Goal: Information Seeking & Learning: Find specific fact

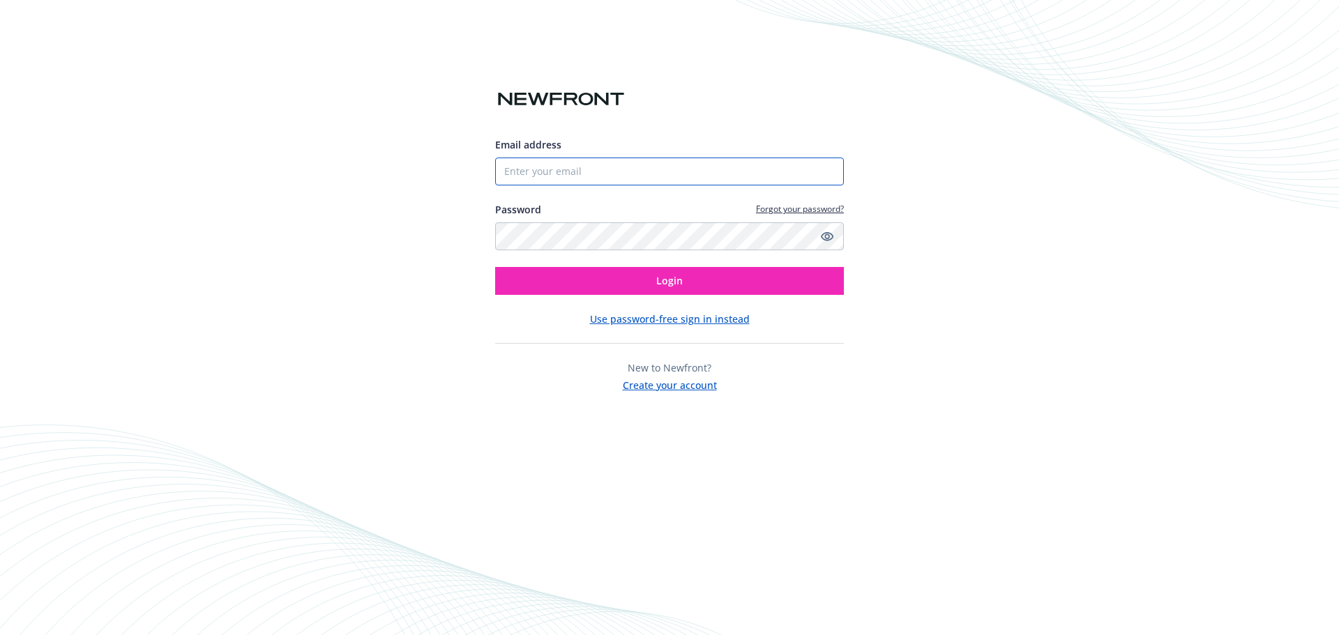
click at [619, 182] on input "Email address" at bounding box center [669, 172] width 349 height 28
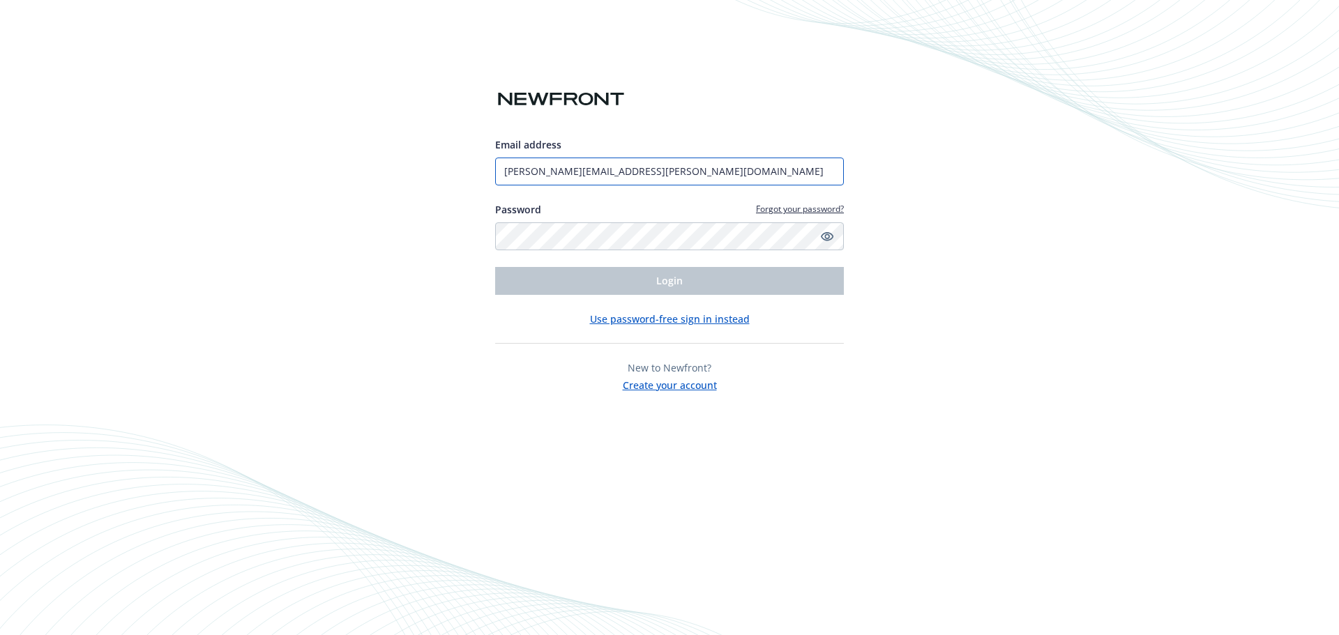
type input "amanda.martinez@newfront.com"
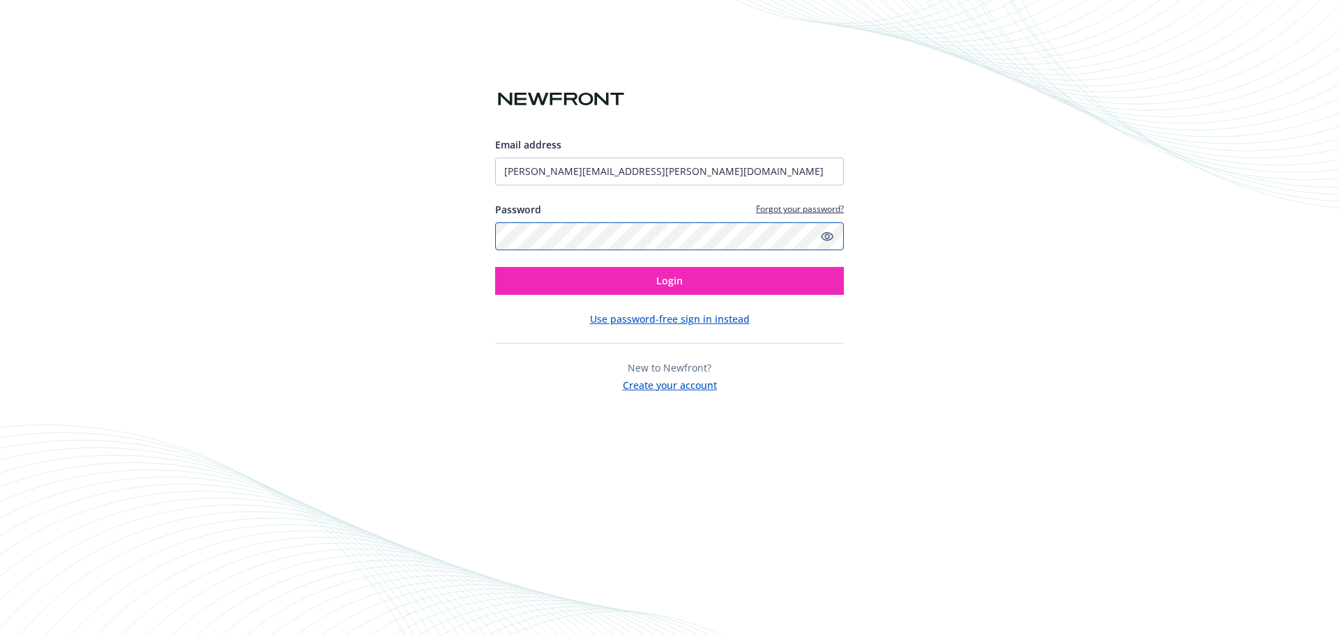
click at [495, 267] on button "Login" at bounding box center [669, 281] width 349 height 28
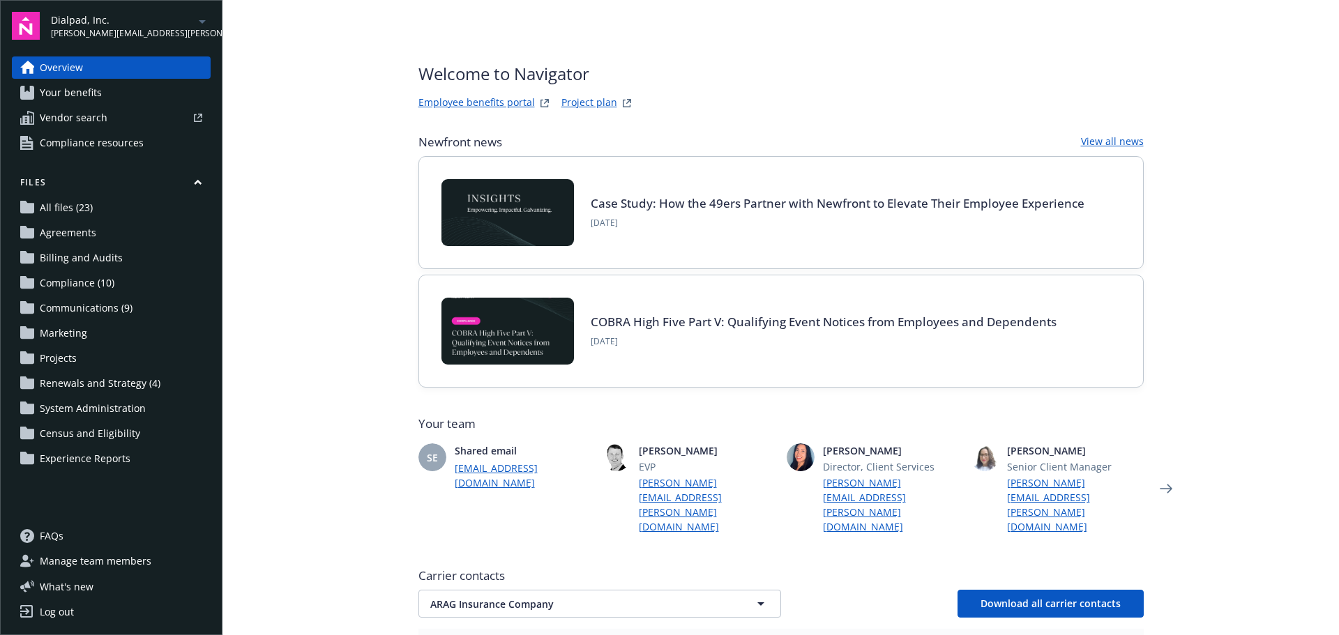
click at [93, 113] on span "Vendor search" at bounding box center [74, 118] width 68 height 22
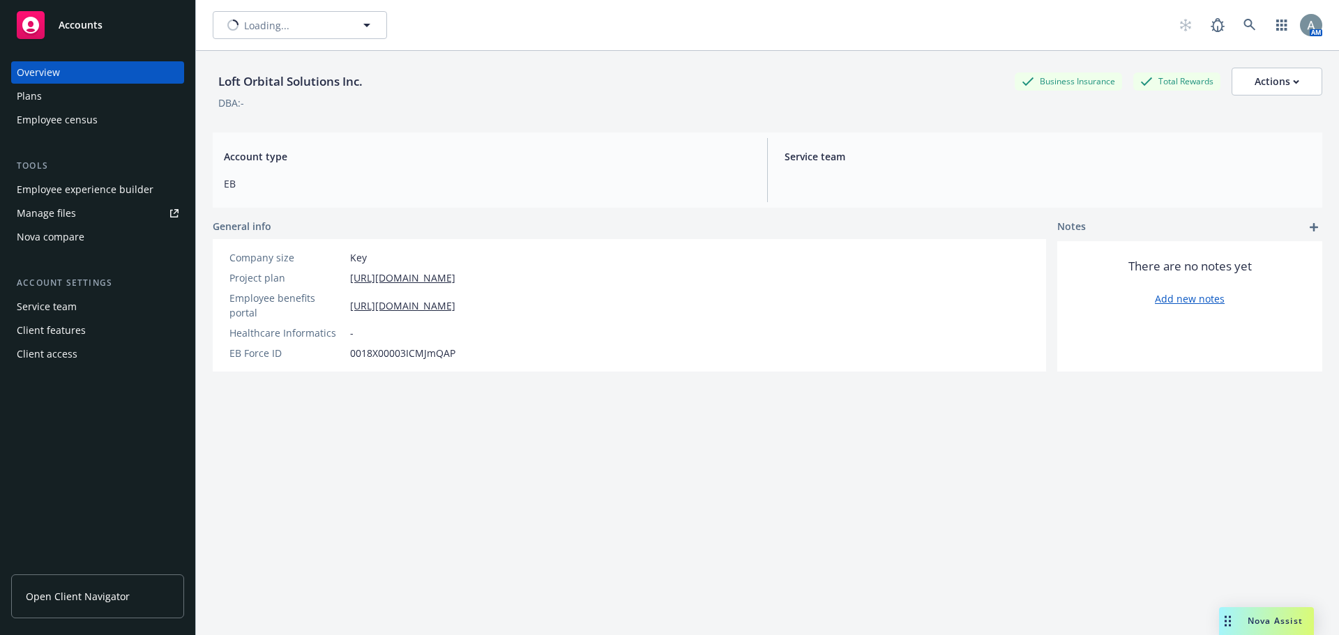
type input "Loft Orbital Solutions Inc."
click at [388, 21] on div "Loft Orbital Solutions Inc. Loft Orbital Solutions Inc." at bounding box center [679, 25] width 932 height 28
click at [376, 22] on button "Loft Orbital Solutions Inc." at bounding box center [300, 25] width 174 height 28
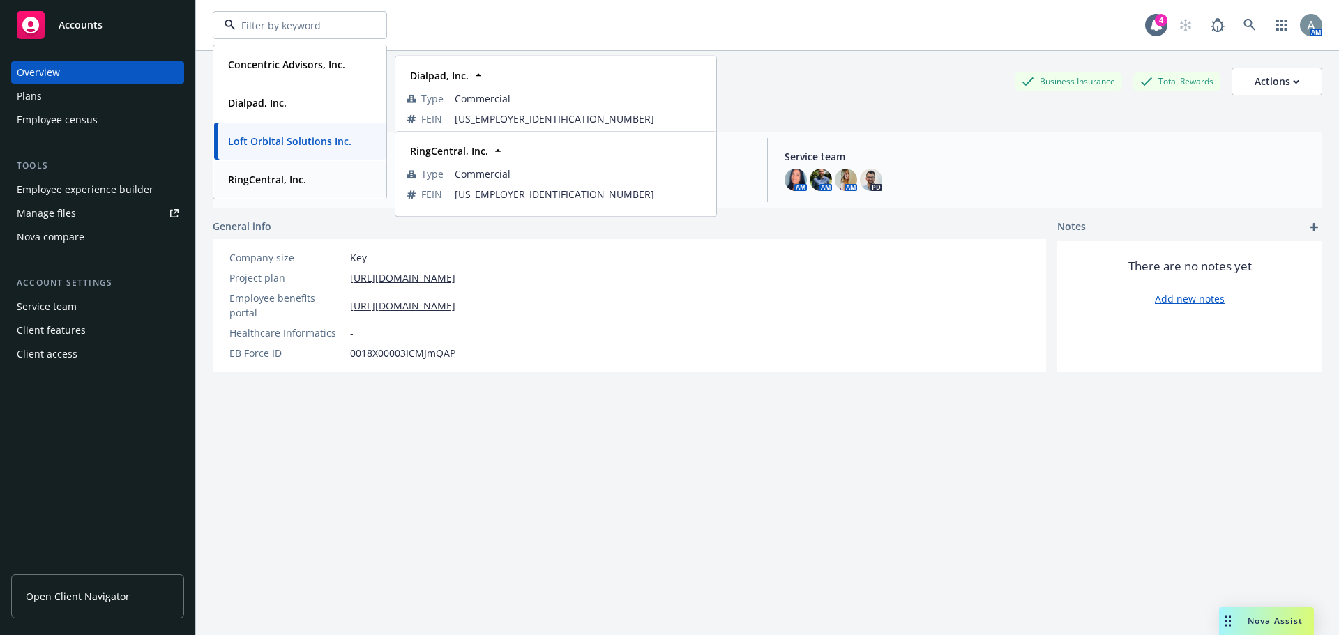
click at [266, 178] on strong "RingCentral, Inc." at bounding box center [267, 179] width 78 height 13
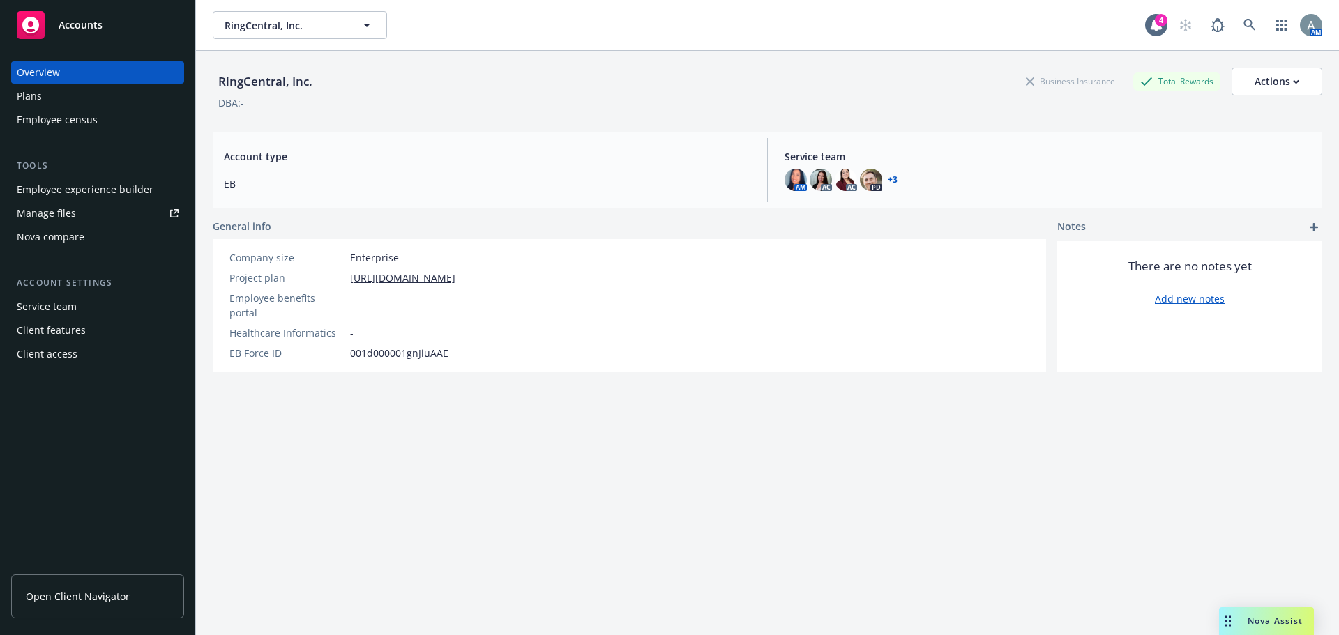
click at [1267, 622] on span "Nova Assist" at bounding box center [1274, 621] width 55 height 12
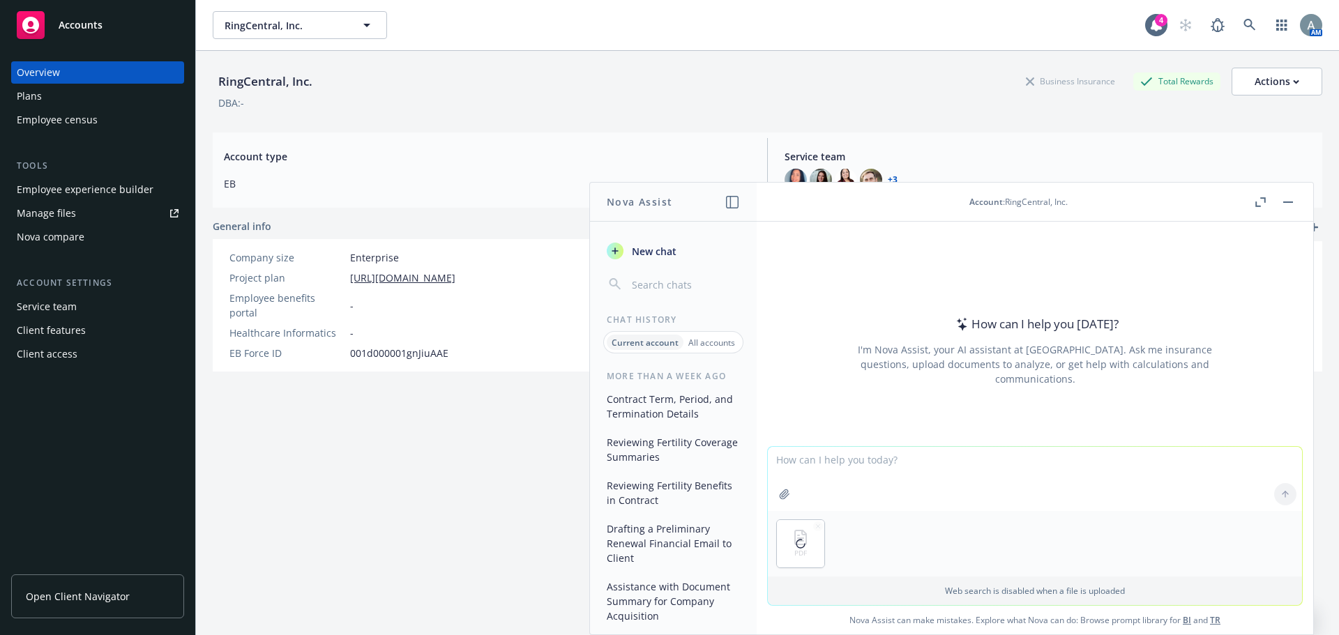
click at [814, 457] on textarea at bounding box center [1035, 479] width 534 height 64
type textarea "can you find the termination clause in the attached"
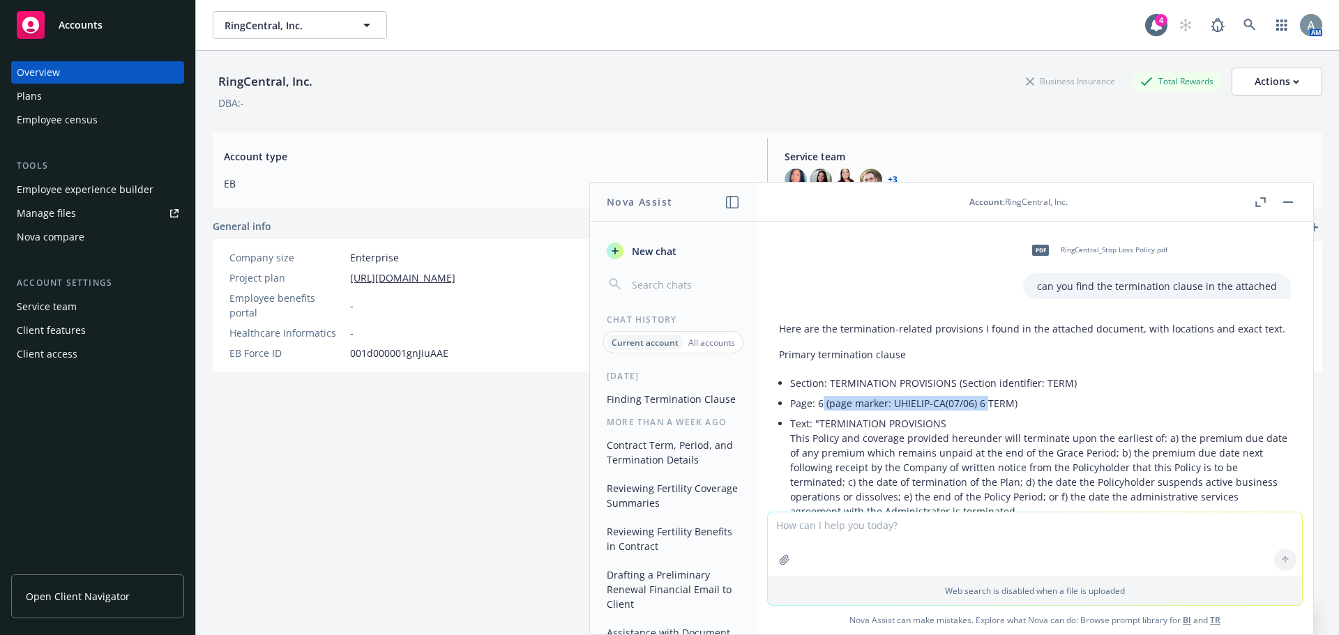
drag, startPoint x: 820, startPoint y: 404, endPoint x: 1003, endPoint y: 411, distance: 182.8
click at [996, 411] on li "Page: 6 (page marker: UHIELIP-CA(07/06) 6 TERM)" at bounding box center [1040, 403] width 501 height 20
click at [1019, 411] on li "Page: 6 (page marker: UHIELIP-CA(07/06) 6 TERM)" at bounding box center [1040, 403] width 501 height 20
drag, startPoint x: 843, startPoint y: 385, endPoint x: 1089, endPoint y: 392, distance: 246.2
click at [1079, 390] on li "Section: TERMINATION PROVISIONS (Section identifier: TERM)" at bounding box center [1040, 383] width 501 height 20
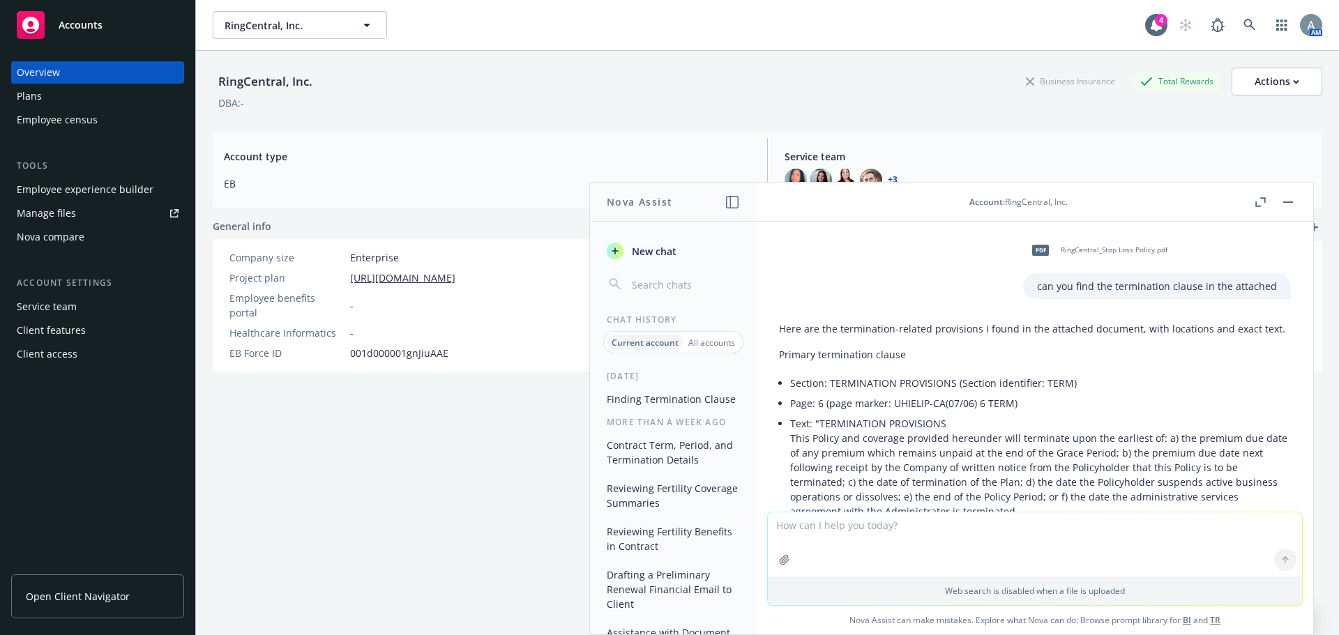
click at [1111, 395] on li "Page: 6 (page marker: UHIELIP-CA(07/06) 6 TERM)" at bounding box center [1040, 403] width 501 height 20
drag, startPoint x: 828, startPoint y: 453, endPoint x: 964, endPoint y: 457, distance: 136.7
click at [906, 456] on p "This Policy and coverage provided hereunder will terminate upon the earliest of…" at bounding box center [1040, 475] width 501 height 88
click at [966, 457] on p "This Policy and coverage provided hereunder will terminate upon the earliest of…" at bounding box center [1040, 475] width 501 height 88
drag, startPoint x: 948, startPoint y: 457, endPoint x: 1135, endPoint y: 457, distance: 186.9
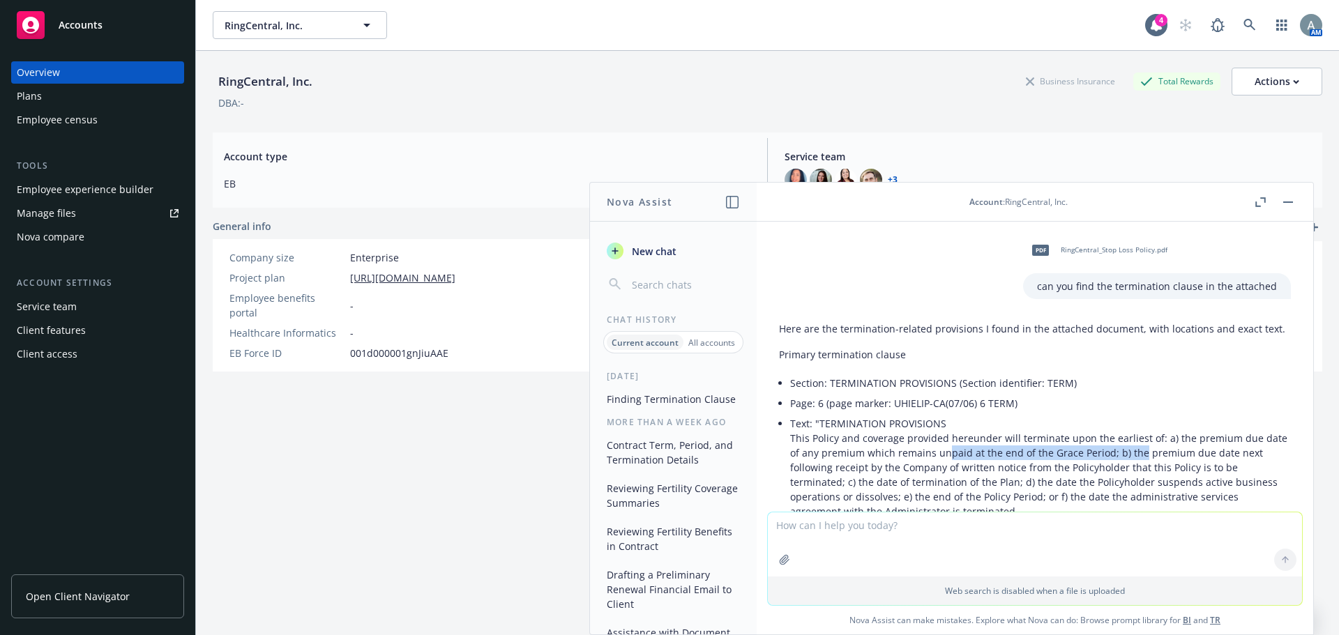
click at [1135, 457] on p "This Policy and coverage provided hereunder will terminate upon the earliest of…" at bounding box center [1040, 475] width 501 height 88
click at [1188, 457] on p "This Policy and coverage provided hereunder will terminate upon the earliest of…" at bounding box center [1040, 475] width 501 height 88
drag, startPoint x: 988, startPoint y: 458, endPoint x: 1122, endPoint y: 459, distance: 133.9
click at [1032, 459] on p "This Policy and coverage provided hereunder will terminate upon the earliest of…" at bounding box center [1040, 475] width 501 height 88
click at [1125, 459] on p "This Policy and coverage provided hereunder will terminate upon the earliest of…" at bounding box center [1040, 475] width 501 height 88
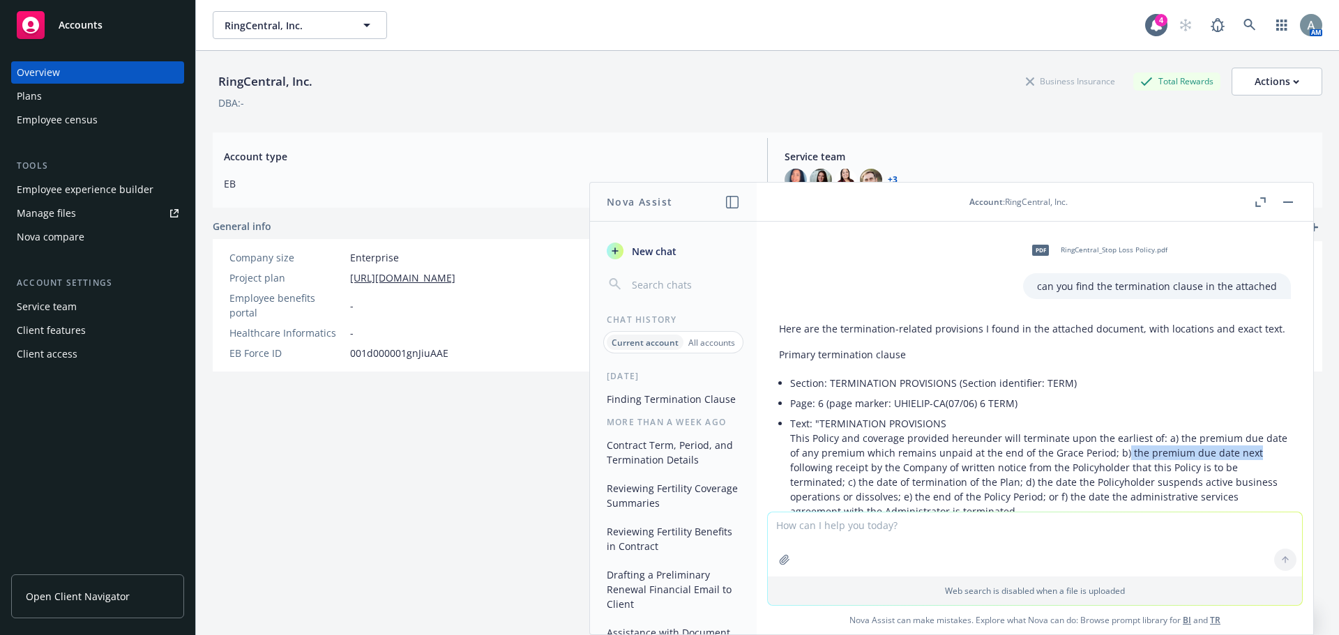
drag, startPoint x: 1121, startPoint y: 454, endPoint x: 1247, endPoint y: 454, distance: 125.5
click at [1247, 454] on p "This Policy and coverage provided hereunder will terminate upon the earliest of…" at bounding box center [1040, 475] width 501 height 88
drag, startPoint x: 1230, startPoint y: 471, endPoint x: 976, endPoint y: 477, distance: 253.9
click at [1228, 471] on p "This Policy and coverage provided hereunder will terminate upon the earliest of…" at bounding box center [1040, 475] width 501 height 88
drag, startPoint x: 794, startPoint y: 469, endPoint x: 1081, endPoint y: 471, distance: 287.3
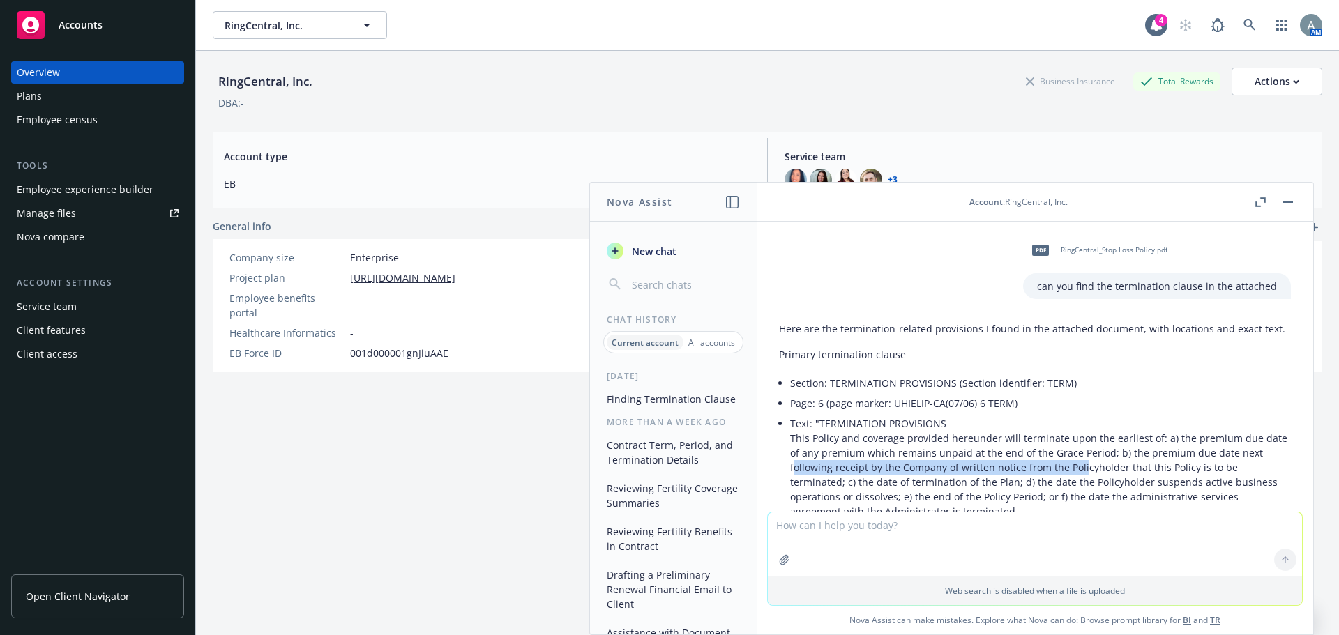
click at [1081, 471] on p "This Policy and coverage provided hereunder will terminate upon the earliest of…" at bounding box center [1040, 475] width 501 height 88
click at [1137, 471] on p "This Policy and coverage provided hereunder will terminate upon the earliest of…" at bounding box center [1040, 475] width 501 height 88
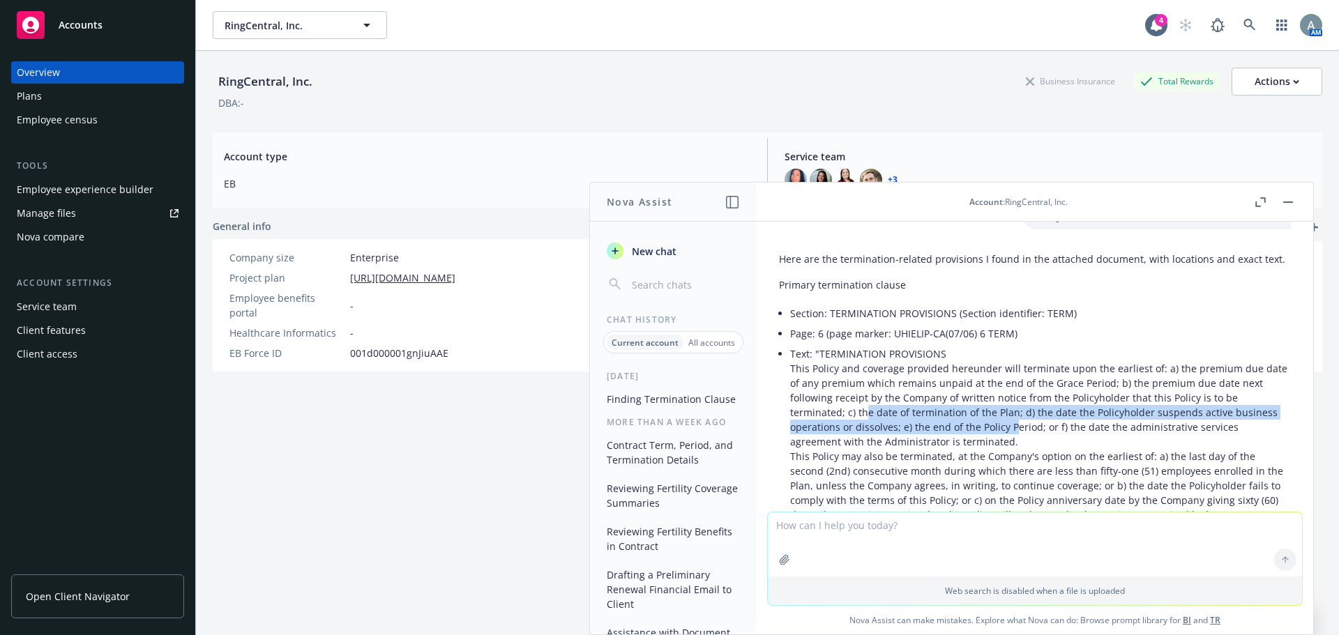
drag, startPoint x: 867, startPoint y: 416, endPoint x: 1033, endPoint y: 420, distance: 166.0
click at [1033, 420] on p "This Policy and coverage provided hereunder will terminate upon the earliest of…" at bounding box center [1040, 405] width 501 height 88
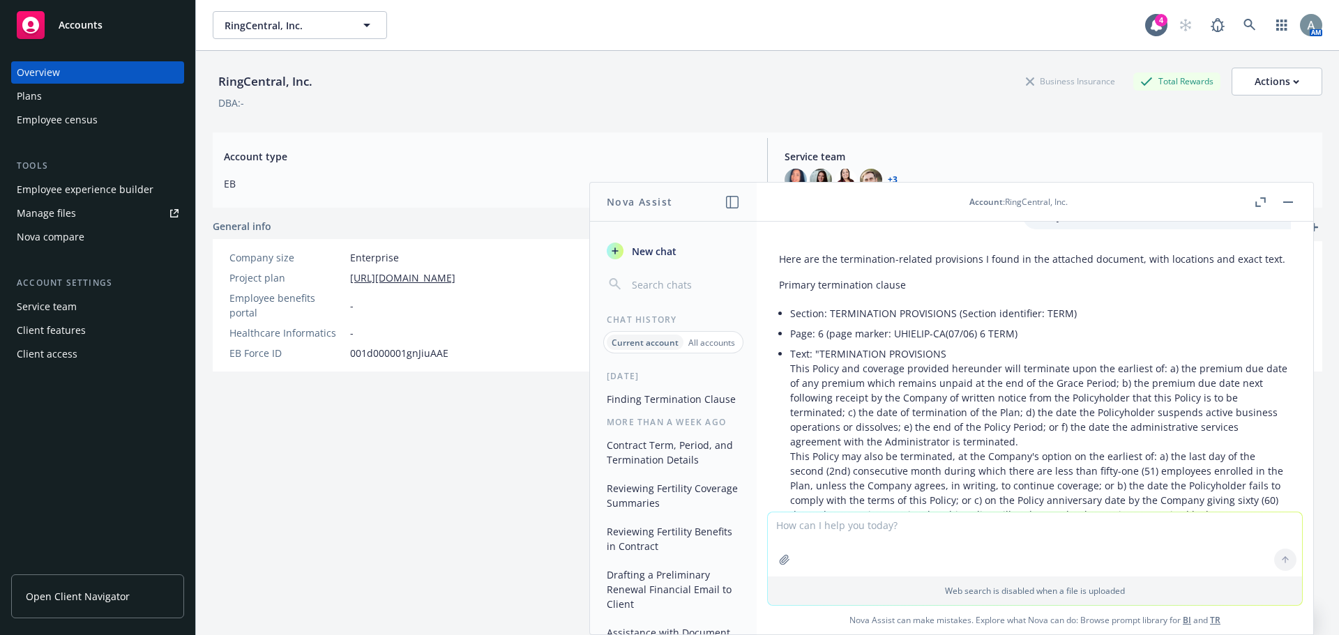
click at [1082, 420] on p "This Policy and coverage provided hereunder will terminate upon the earliest of…" at bounding box center [1040, 405] width 501 height 88
drag, startPoint x: 838, startPoint y: 430, endPoint x: 1194, endPoint y: 429, distance: 355.6
click at [1184, 430] on p "This Policy and coverage provided hereunder will terminate upon the earliest of…" at bounding box center [1040, 405] width 501 height 88
click at [1216, 427] on p "This Policy and coverage provided hereunder will terminate upon the earliest of…" at bounding box center [1040, 405] width 501 height 88
drag, startPoint x: 808, startPoint y: 451, endPoint x: 908, endPoint y: 462, distance: 100.3
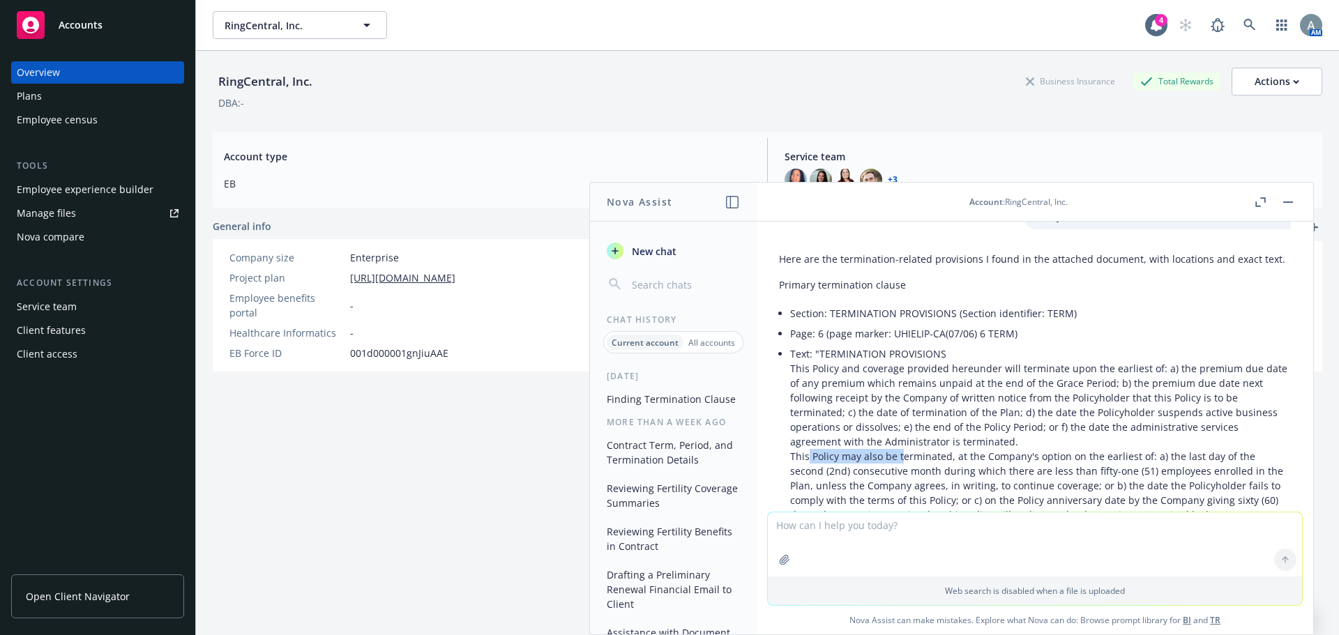
click at [900, 462] on p "This Policy may also be terminated, at the Company's option on the earliest of:…" at bounding box center [1040, 485] width 501 height 73
click at [972, 461] on p "This Policy may also be terminated, at the Company's option on the earliest of:…" at bounding box center [1040, 485] width 501 height 73
drag, startPoint x: 1009, startPoint y: 455, endPoint x: 1130, endPoint y: 454, distance: 120.6
click at [1102, 455] on p "This Policy may also be terminated, at the Company's option on the earliest of:…" at bounding box center [1040, 485] width 501 height 73
click at [1194, 450] on p "This Policy may also be terminated, at the Company's option on the earliest of:…" at bounding box center [1040, 485] width 501 height 73
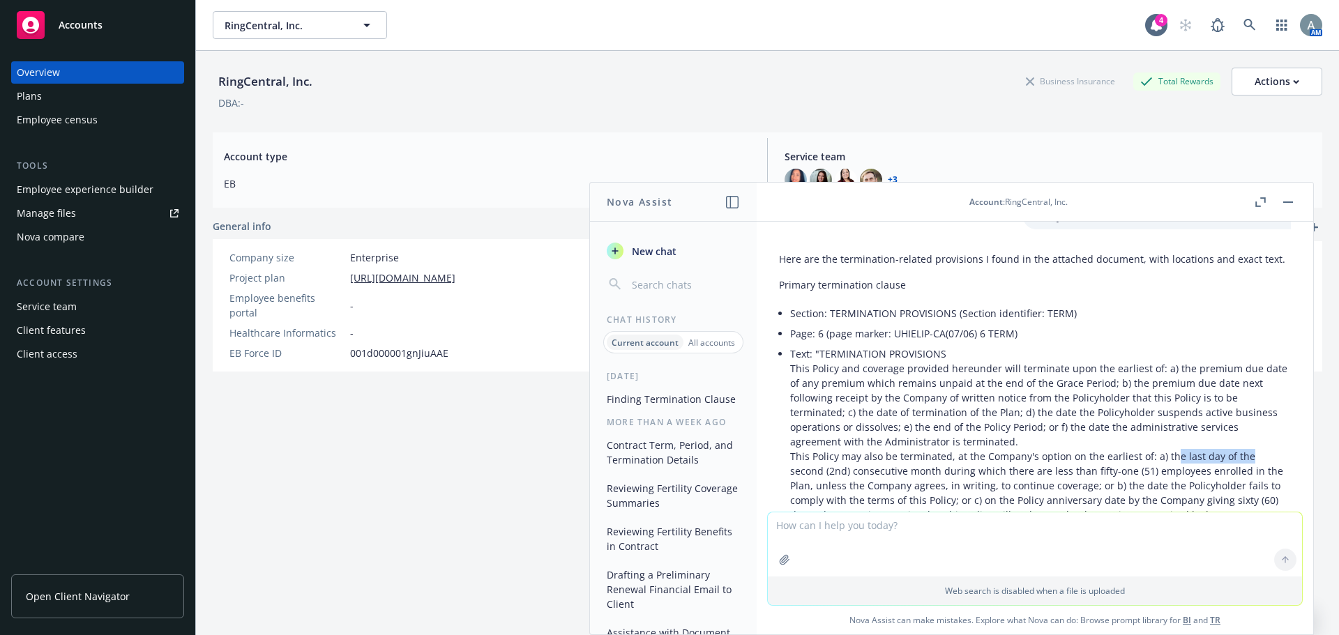
drag, startPoint x: 1197, startPoint y: 459, endPoint x: 966, endPoint y: 473, distance: 231.9
click at [1243, 460] on p "This Policy may also be terminated, at the Company's option on the earliest of:…" at bounding box center [1040, 485] width 501 height 73
drag, startPoint x: 847, startPoint y: 474, endPoint x: 936, endPoint y: 474, distance: 89.3
click at [934, 474] on p "This Policy may also be terminated, at the Company's option on the earliest of:…" at bounding box center [1040, 485] width 501 height 73
click at [946, 473] on p "This Policy may also be terminated, at the Company's option on the earliest of:…" at bounding box center [1040, 485] width 501 height 73
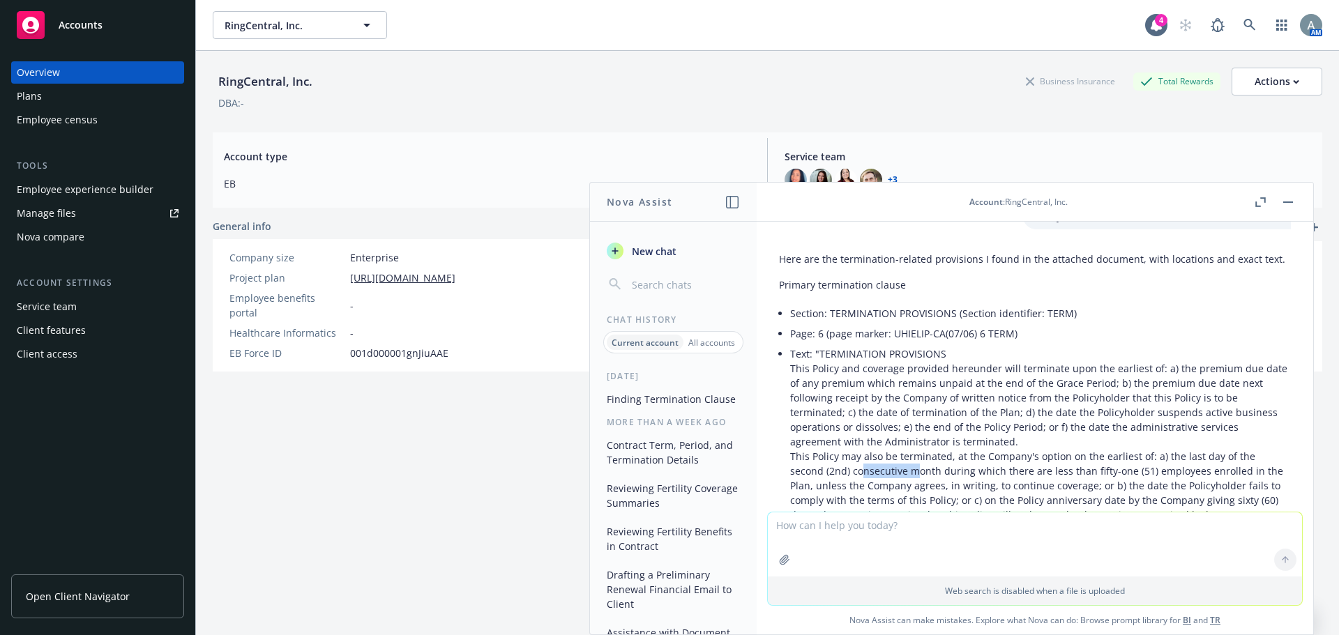
drag, startPoint x: 860, startPoint y: 473, endPoint x: 912, endPoint y: 473, distance: 52.3
click at [912, 473] on p "This Policy may also be terminated, at the Company's option on the earliest of:…" at bounding box center [1040, 485] width 501 height 73
drag, startPoint x: 878, startPoint y: 473, endPoint x: 1277, endPoint y: 473, distance: 398.9
click at [1277, 473] on div "Here are the termination-related provisions I found in the attached document, w…" at bounding box center [1035, 612] width 534 height 732
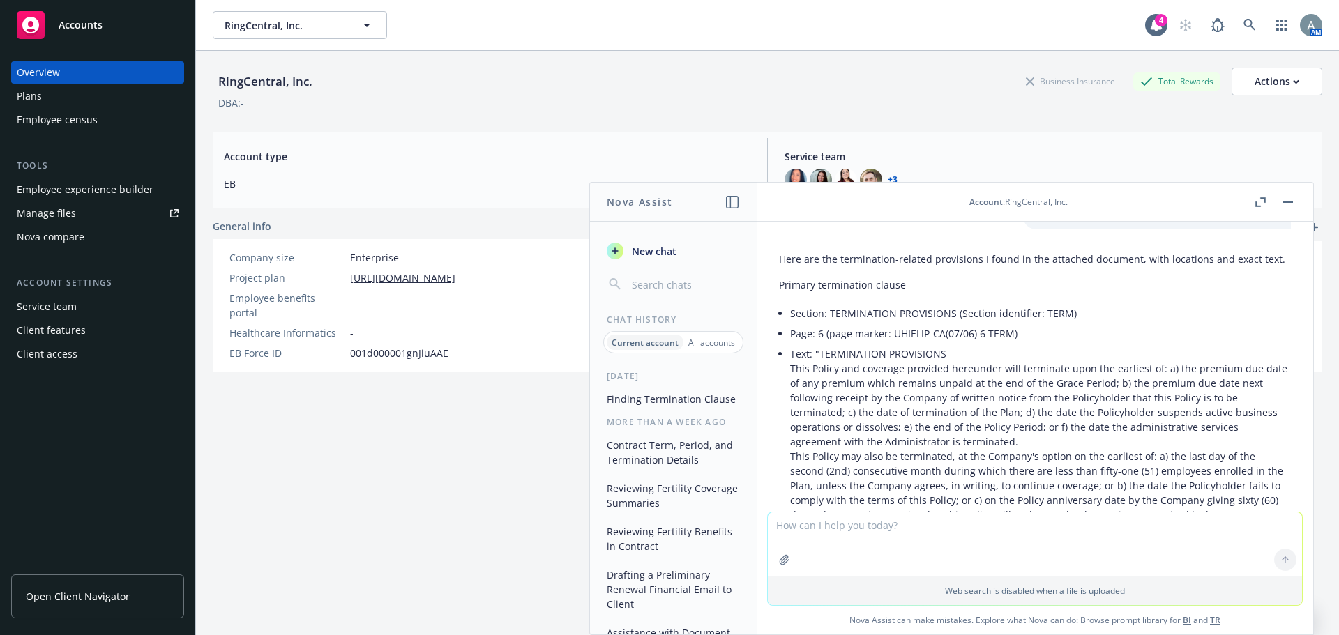
click at [1193, 480] on p "This Policy may also be terminated, at the Company's option on the earliest of:…" at bounding box center [1040, 485] width 501 height 73
drag, startPoint x: 831, startPoint y: 483, endPoint x: 971, endPoint y: 485, distance: 140.2
click at [914, 484] on p "This Policy may also be terminated, at the Company's option on the earliest of:…" at bounding box center [1040, 485] width 501 height 73
click at [971, 485] on p "This Policy may also be terminated, at the Company's option on the earliest of:…" at bounding box center [1040, 485] width 501 height 73
drag, startPoint x: 948, startPoint y: 485, endPoint x: 1210, endPoint y: 486, distance: 262.2
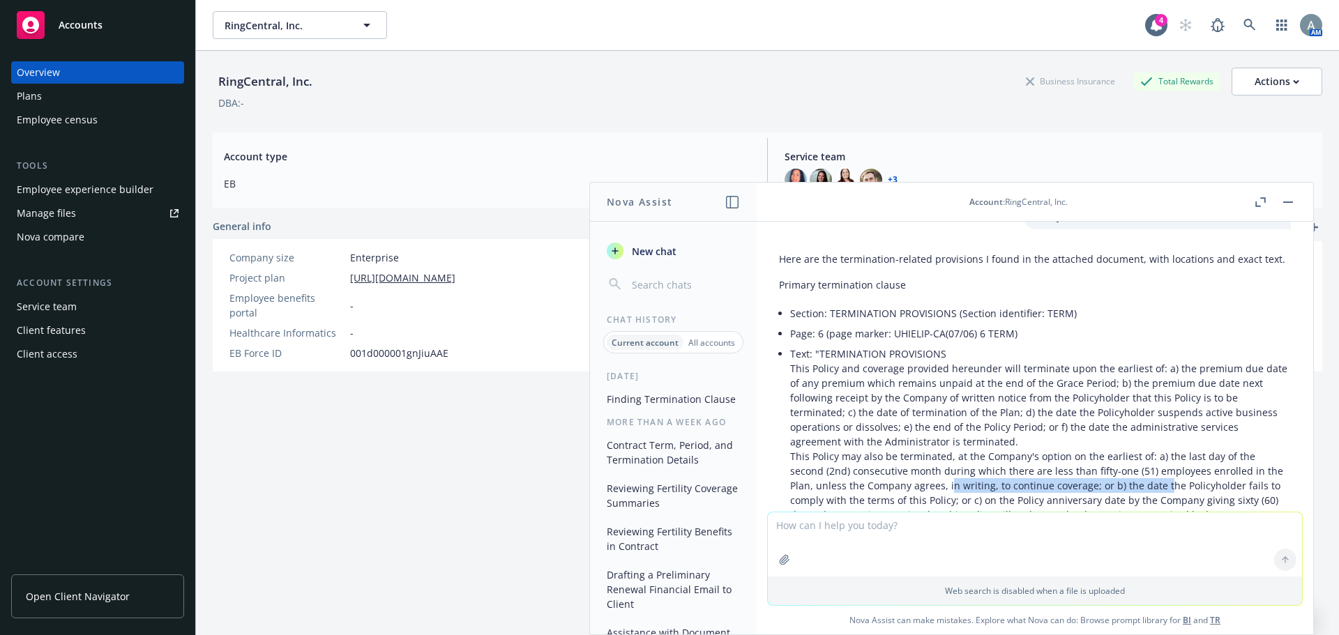
click at [1175, 486] on p "This Policy may also be terminated, at the Company's option on the earliest of:…" at bounding box center [1040, 485] width 501 height 73
click at [1214, 486] on p "This Policy may also be terminated, at the Company's option on the earliest of:…" at bounding box center [1040, 485] width 501 height 73
drag, startPoint x: 971, startPoint y: 487, endPoint x: 1092, endPoint y: 492, distance: 121.4
click at [1087, 492] on p "This Policy may also be terminated, at the Company's option on the earliest of:…" at bounding box center [1040, 485] width 501 height 73
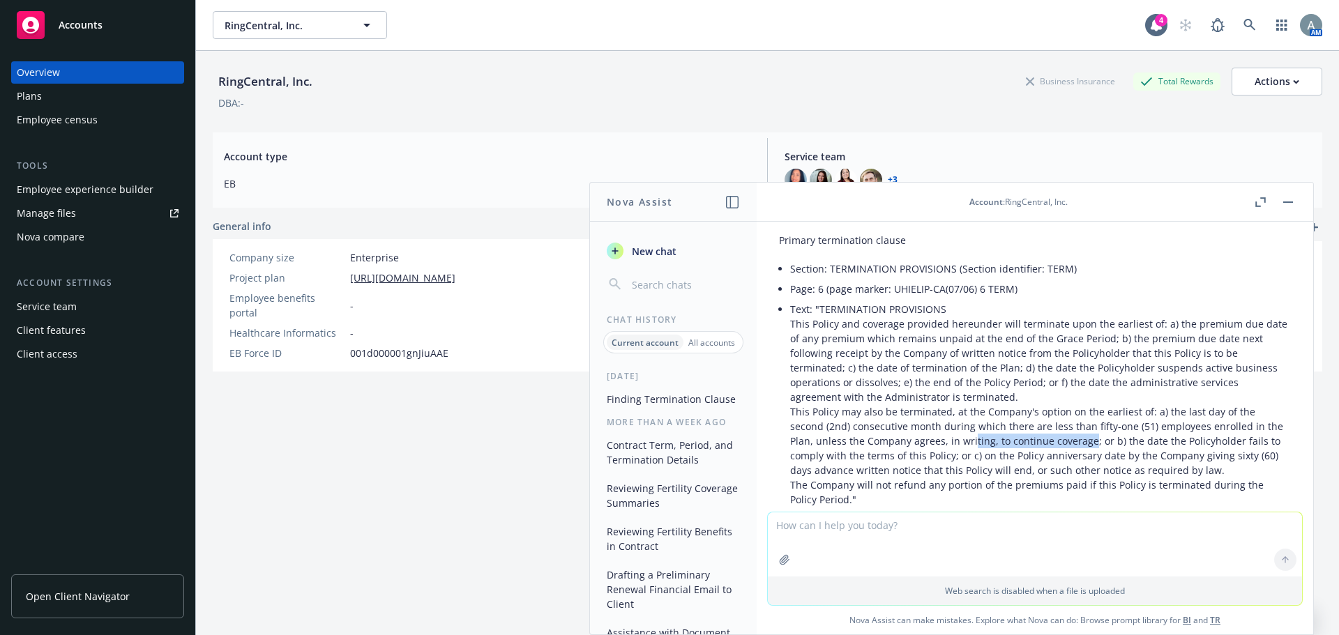
scroll to position [139, 0]
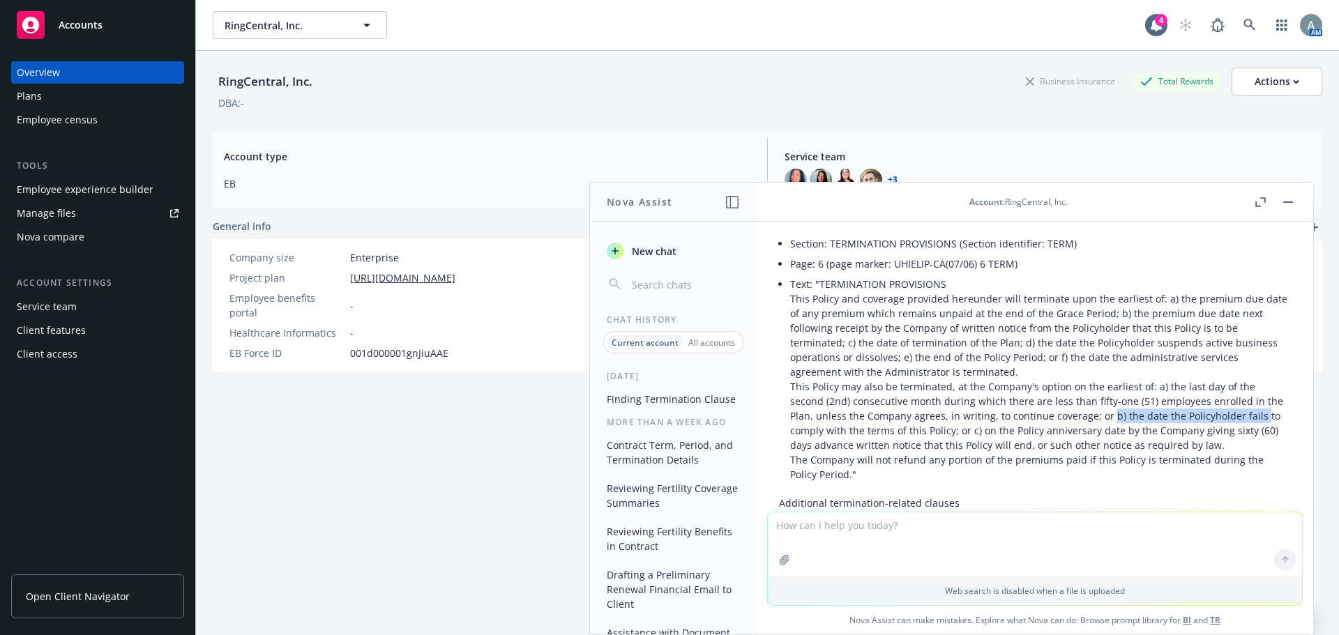
drag, startPoint x: 1109, startPoint y: 415, endPoint x: 1256, endPoint y: 416, distance: 146.4
click at [1256, 416] on p "This Policy may also be terminated, at the Company's option on the earliest of:…" at bounding box center [1040, 415] width 501 height 73
drag, startPoint x: 828, startPoint y: 440, endPoint x: 1051, endPoint y: 432, distance: 222.6
click at [1038, 432] on p "This Policy may also be terminated, at the Company's option on the earliest of:…" at bounding box center [1040, 415] width 501 height 73
click at [1142, 428] on p "This Policy may also be terminated, at the Company's option on the earliest of:…" at bounding box center [1040, 415] width 501 height 73
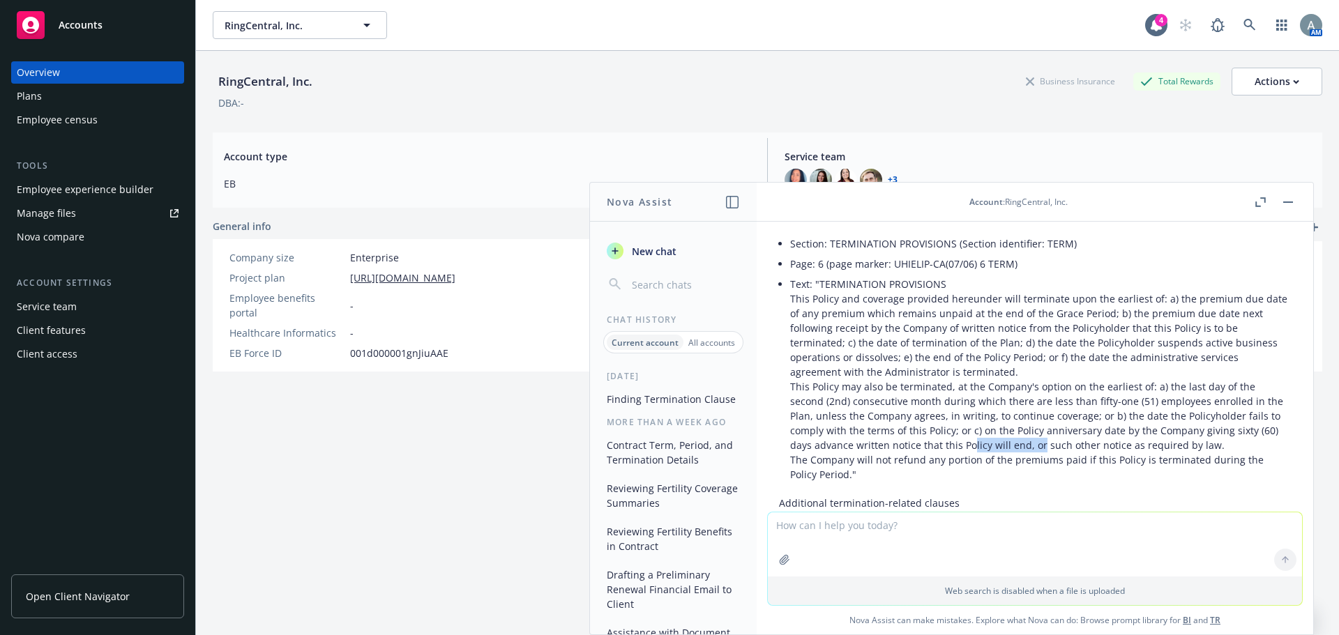
drag, startPoint x: 972, startPoint y: 449, endPoint x: 1040, endPoint y: 449, distance: 67.6
click at [1040, 449] on p "This Policy may also be terminated, at the Company's option on the earliest of:…" at bounding box center [1040, 415] width 501 height 73
click at [1179, 446] on p "This Policy may also be terminated, at the Company's option on the earliest of:…" at bounding box center [1040, 415] width 501 height 73
drag, startPoint x: 982, startPoint y: 433, endPoint x: 1266, endPoint y: 431, distance: 283.8
click at [1266, 431] on p "This Policy may also be terminated, at the Company's option on the earliest of:…" at bounding box center [1040, 415] width 501 height 73
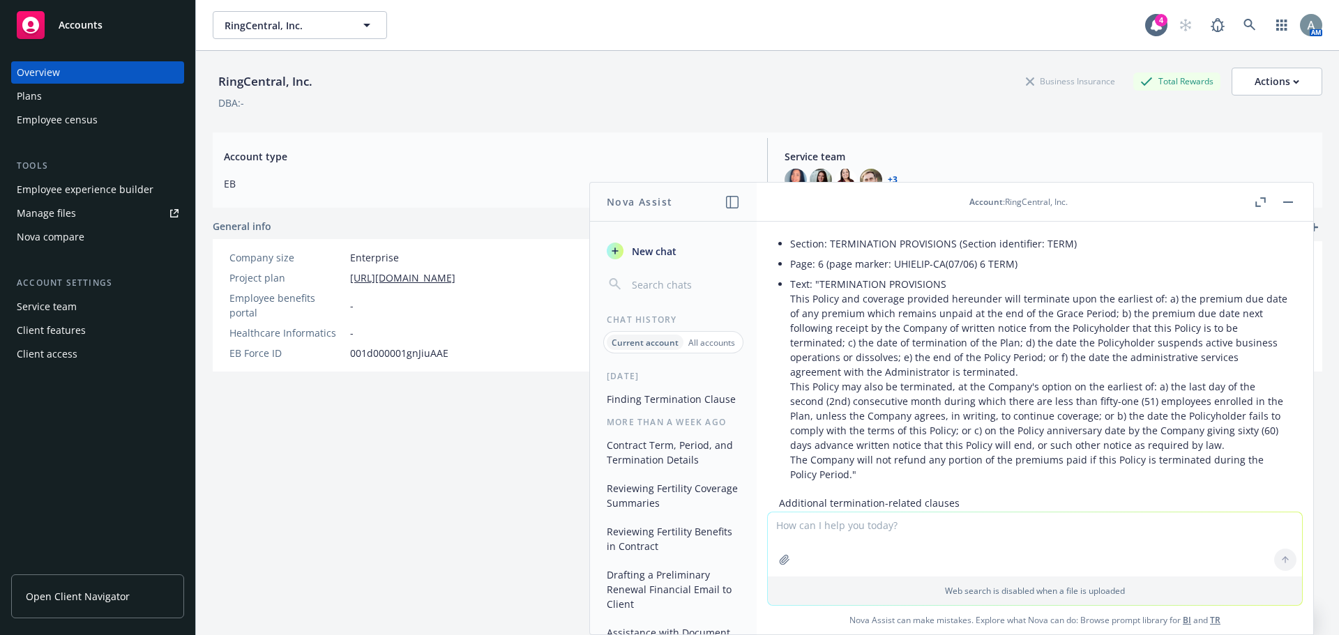
click at [803, 455] on p "The Company will not refund any portion of the premiums paid if this Policy is …" at bounding box center [1040, 467] width 501 height 29
drag, startPoint x: 814, startPoint y: 448, endPoint x: 971, endPoint y: 443, distance: 157.6
click at [971, 443] on p "This Policy may also be terminated, at the Company's option on the earliest of:…" at bounding box center [1040, 415] width 501 height 73
click at [1023, 442] on p "This Policy may also be terminated, at the Company's option on the earliest of:…" at bounding box center [1040, 415] width 501 height 73
drag, startPoint x: 1035, startPoint y: 446, endPoint x: 1202, endPoint y: 448, distance: 166.7
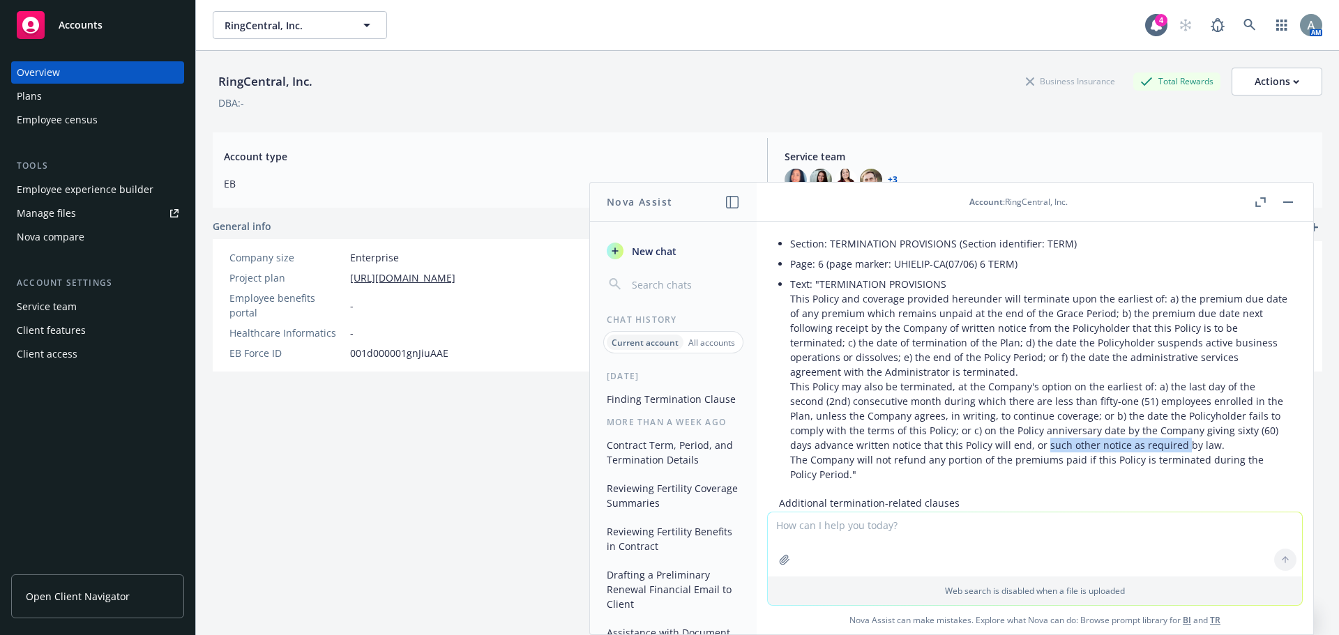
click at [1178, 448] on p "This Policy may also be terminated, at the Company's option on the earliest of:…" at bounding box center [1040, 415] width 501 height 73
click at [1217, 448] on p "This Policy may also be terminated, at the Company's option on the earliest of:…" at bounding box center [1040, 415] width 501 height 73
drag, startPoint x: 1029, startPoint y: 448, endPoint x: 1130, endPoint y: 449, distance: 101.1
click at [1130, 449] on p "This Policy may also be terminated, at the Company's option on the earliest of:…" at bounding box center [1040, 415] width 501 height 73
click at [1012, 490] on div "Here are the termination-related provisions I found in the attached document, w…" at bounding box center [1035, 529] width 512 height 707
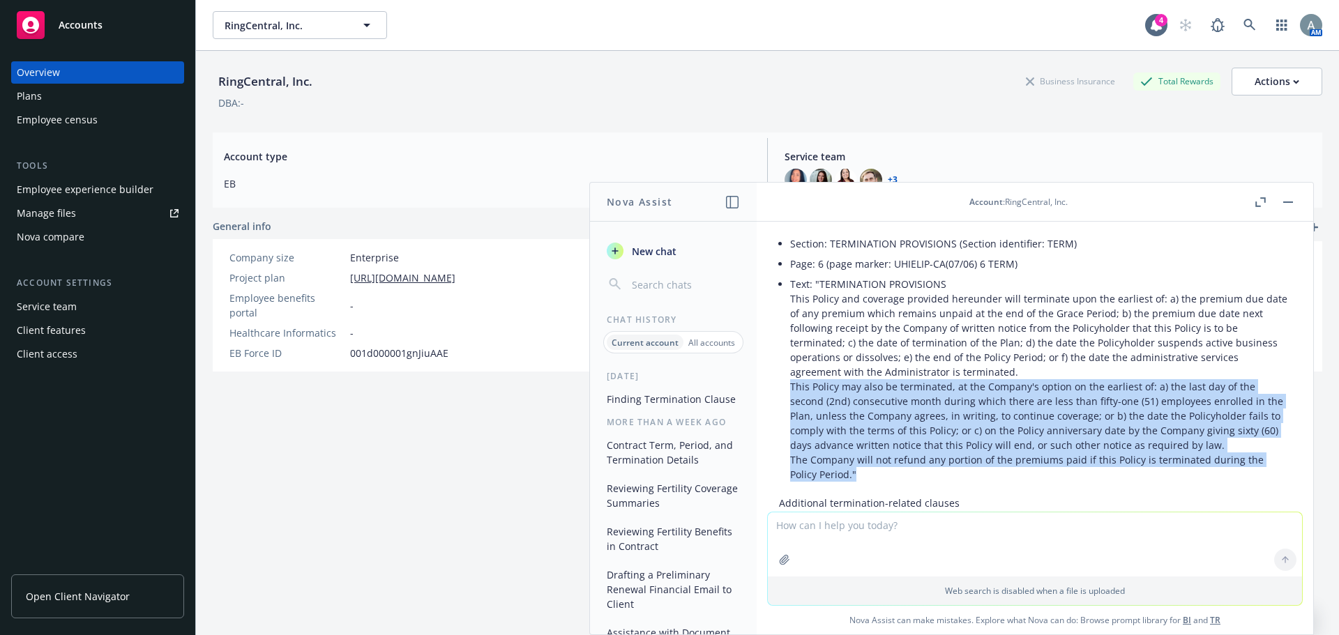
drag, startPoint x: 1050, startPoint y: 468, endPoint x: 787, endPoint y: 389, distance: 275.1
click at [787, 388] on div "Here are the termination-related provisions I found in the attached document, w…" at bounding box center [1035, 529] width 512 height 707
click at [962, 423] on p "This Policy may also be terminated, at the Company's option on the earliest of:…" at bounding box center [1040, 415] width 501 height 73
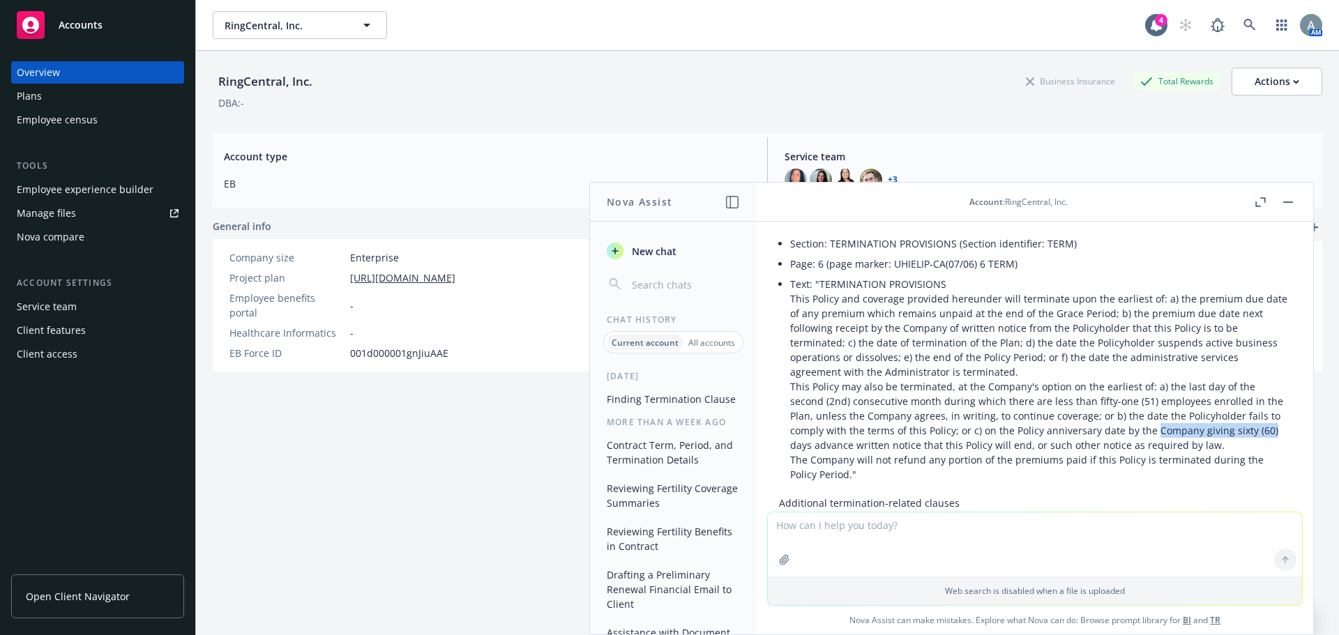
drag, startPoint x: 1264, startPoint y: 429, endPoint x: 1149, endPoint y: 430, distance: 115.1
click at [1149, 430] on p "This Policy may also be terminated, at the Company's option on the earliest of:…" at bounding box center [1040, 415] width 501 height 73
drag, startPoint x: 1225, startPoint y: 434, endPoint x: 1213, endPoint y: 434, distance: 11.9
click at [1223, 434] on p "This Policy may also be terminated, at the Company's option on the earliest of:…" at bounding box center [1040, 415] width 501 height 73
click at [909, 450] on p "This Policy may also be terminated, at the Company's option on the earliest of:…" at bounding box center [1040, 415] width 501 height 73
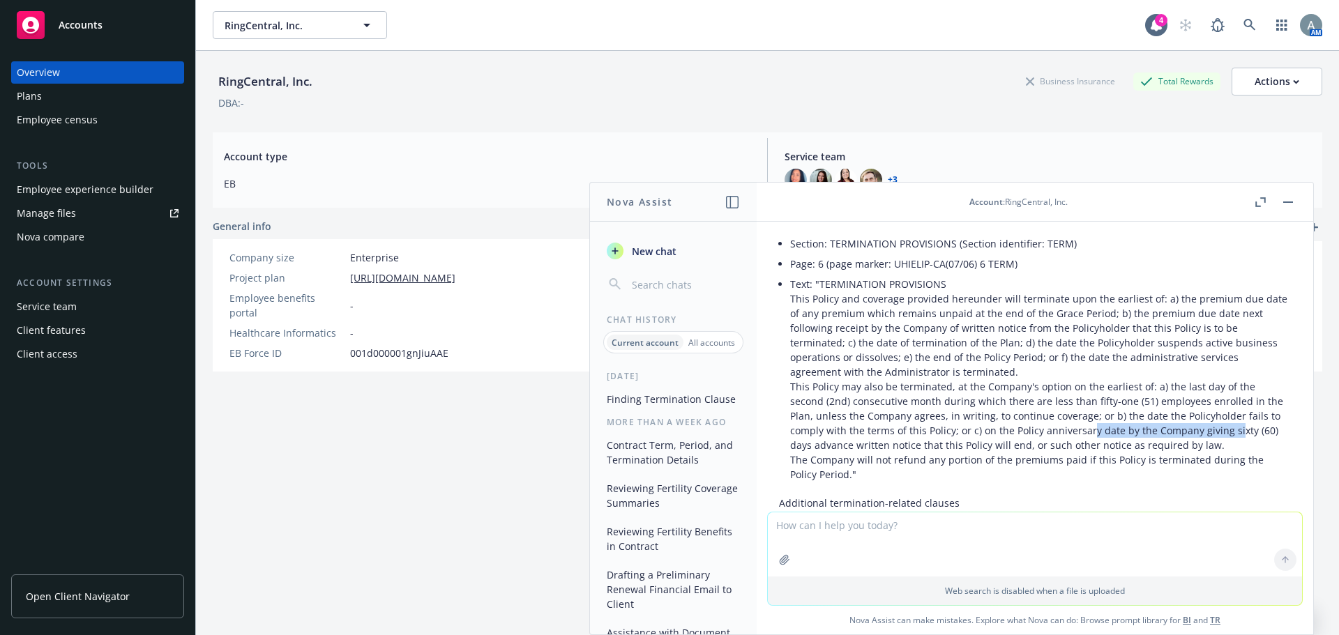
drag, startPoint x: 1088, startPoint y: 434, endPoint x: 1231, endPoint y: 435, distance: 142.9
click at [1231, 435] on p "This Policy may also be terminated, at the Company's option on the earliest of:…" at bounding box center [1040, 415] width 501 height 73
drag, startPoint x: 1231, startPoint y: 435, endPoint x: 1213, endPoint y: 434, distance: 18.1
click at [1230, 435] on p "This Policy may also be terminated, at the Company's option on the earliest of:…" at bounding box center [1040, 415] width 501 height 73
drag, startPoint x: 941, startPoint y: 449, endPoint x: 1087, endPoint y: 446, distance: 146.5
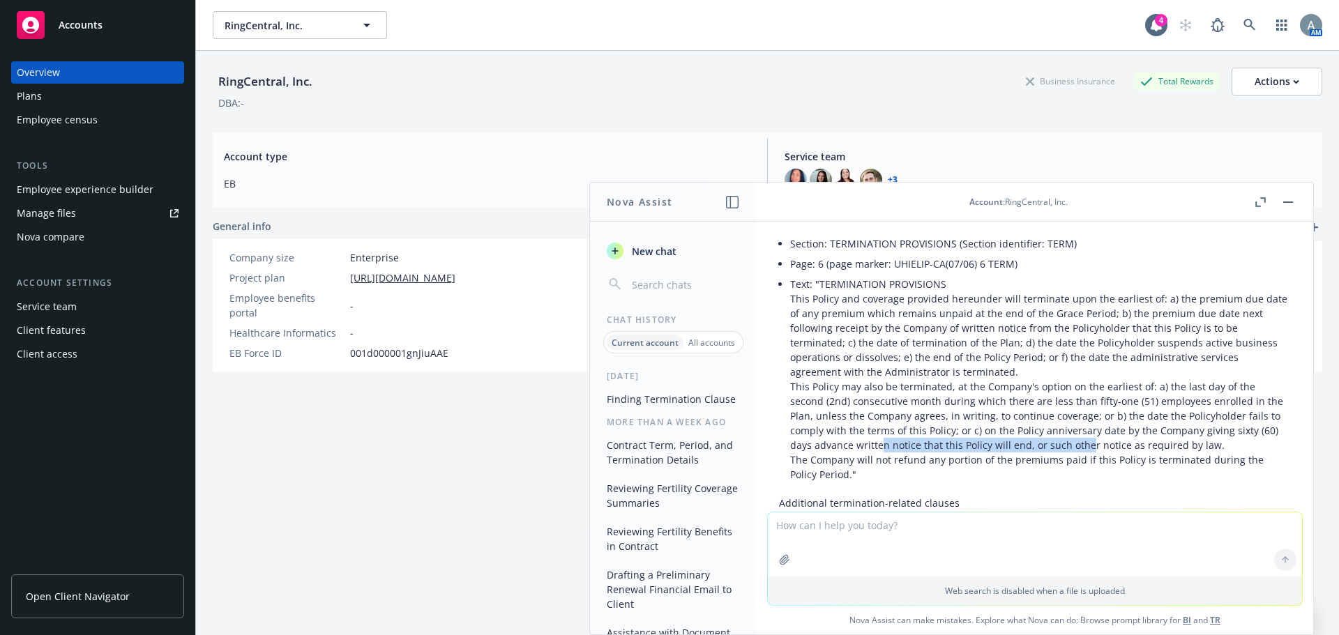
click at [1087, 446] on p "This Policy may also be terminated, at the Company's option on the earliest of:…" at bounding box center [1040, 415] width 501 height 73
click at [1109, 446] on p "This Policy may also be terminated, at the Company's option on the earliest of:…" at bounding box center [1040, 415] width 501 height 73
drag, startPoint x: 902, startPoint y: 446, endPoint x: 1007, endPoint y: 448, distance: 104.6
click at [1007, 448] on p "This Policy may also be terminated, at the Company's option on the earliest of:…" at bounding box center [1040, 415] width 501 height 73
click at [1074, 446] on p "This Policy may also be terminated, at the Company's option on the earliest of:…" at bounding box center [1040, 415] width 501 height 73
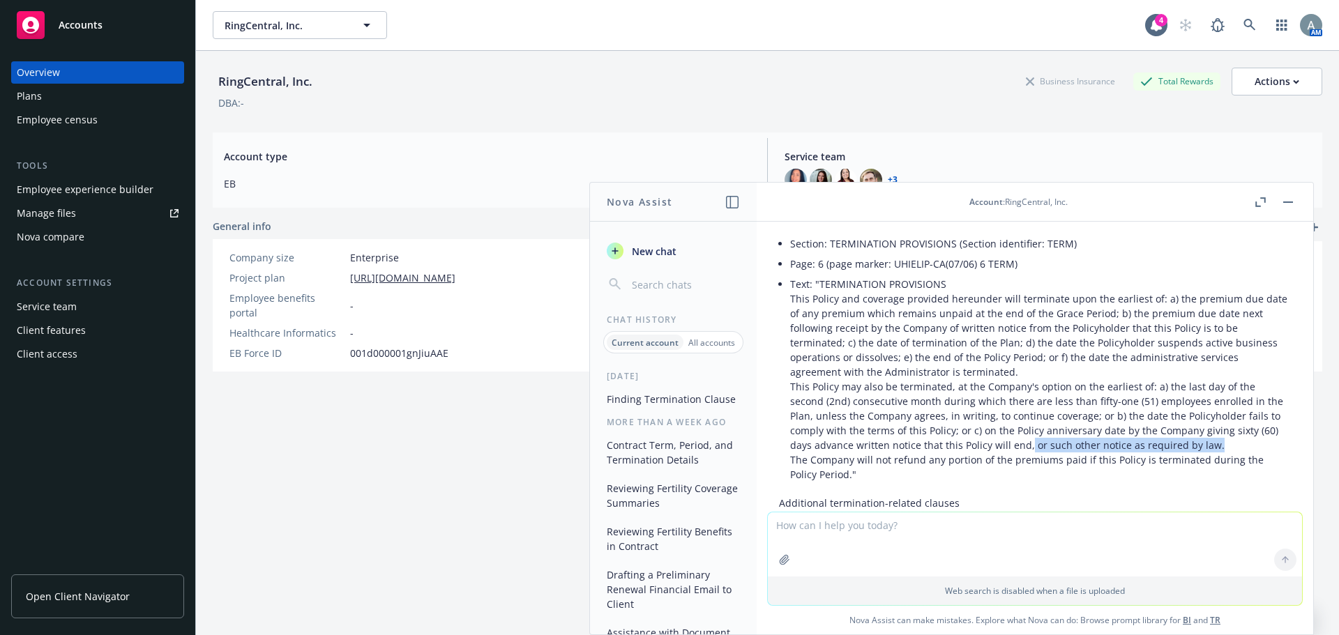
drag, startPoint x: 1026, startPoint y: 443, endPoint x: 1220, endPoint y: 443, distance: 193.8
click at [1220, 443] on p "This Policy may also be terminated, at the Company's option on the earliest of:…" at bounding box center [1040, 415] width 501 height 73
drag, startPoint x: 814, startPoint y: 458, endPoint x: 1109, endPoint y: 459, distance: 294.3
click at [1099, 459] on p "The Company will not refund any portion of the premiums paid if this Policy is …" at bounding box center [1040, 467] width 501 height 29
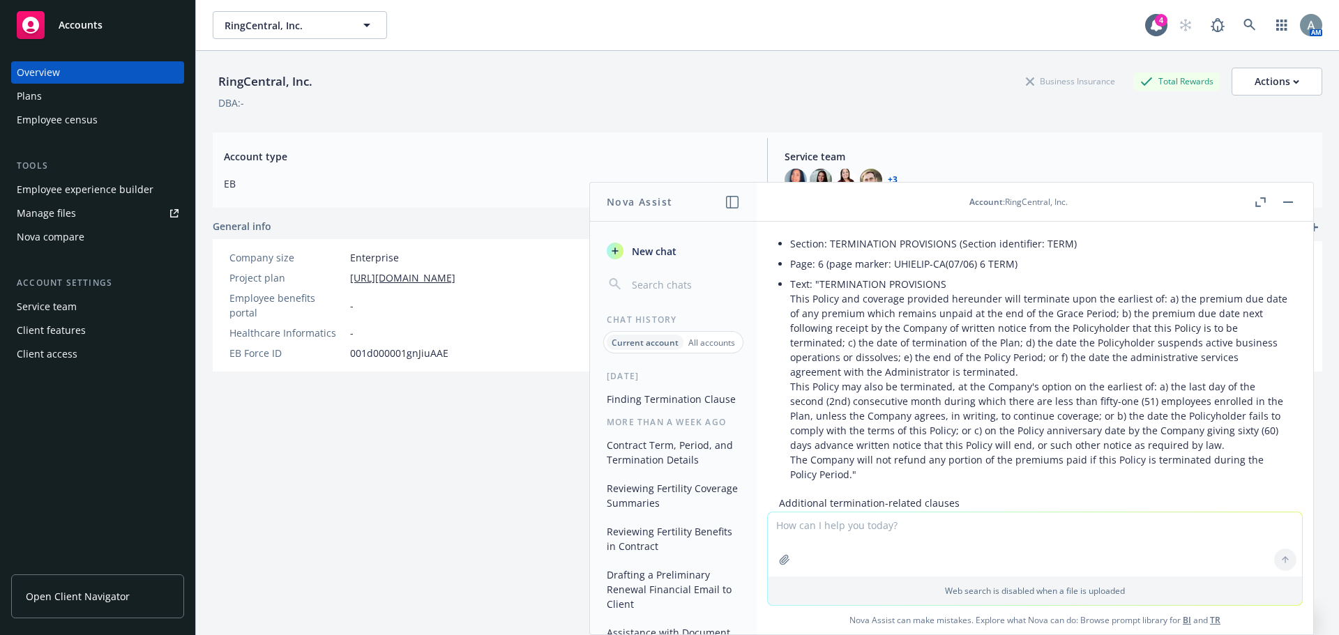
click at [1114, 459] on p "The Company will not refund any portion of the premiums paid if this Policy is …" at bounding box center [1040, 467] width 501 height 29
drag, startPoint x: 832, startPoint y: 459, endPoint x: 883, endPoint y: 462, distance: 51.0
click at [881, 462] on p "The Company will not refund any portion of the premiums paid if this Policy is …" at bounding box center [1040, 467] width 501 height 29
click at [890, 462] on p "The Company will not refund any portion of the premiums paid if this Policy is …" at bounding box center [1040, 467] width 501 height 29
drag, startPoint x: 957, startPoint y: 462, endPoint x: 1029, endPoint y: 462, distance: 72.5
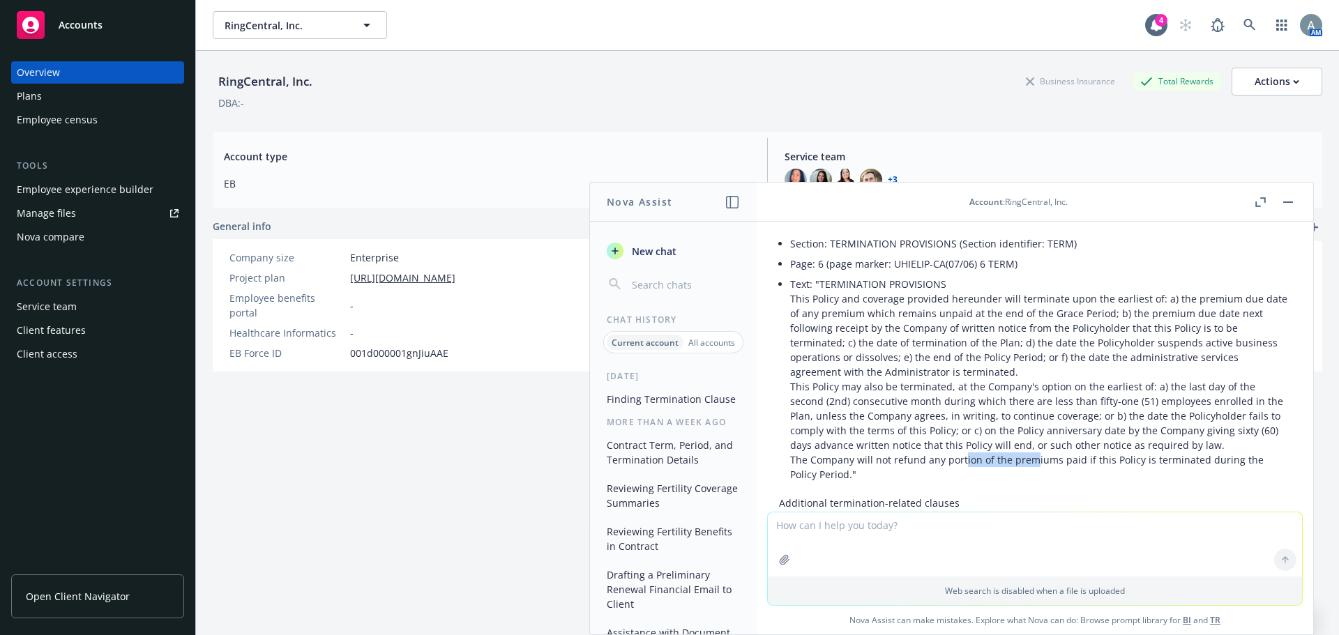
click at [1029, 462] on p "The Company will not refund any portion of the premiums paid if this Policy is …" at bounding box center [1040, 467] width 501 height 29
click at [1054, 462] on p "The Company will not refund any portion of the premiums paid if this Policy is …" at bounding box center [1040, 467] width 501 height 29
drag, startPoint x: 1041, startPoint y: 460, endPoint x: 1157, endPoint y: 460, distance: 115.8
click at [1155, 460] on p "The Company will not refund any portion of the premiums paid if this Policy is …" at bounding box center [1040, 467] width 501 height 29
click at [1156, 461] on p "The Company will not refund any portion of the premiums paid if this Policy is …" at bounding box center [1040, 467] width 501 height 29
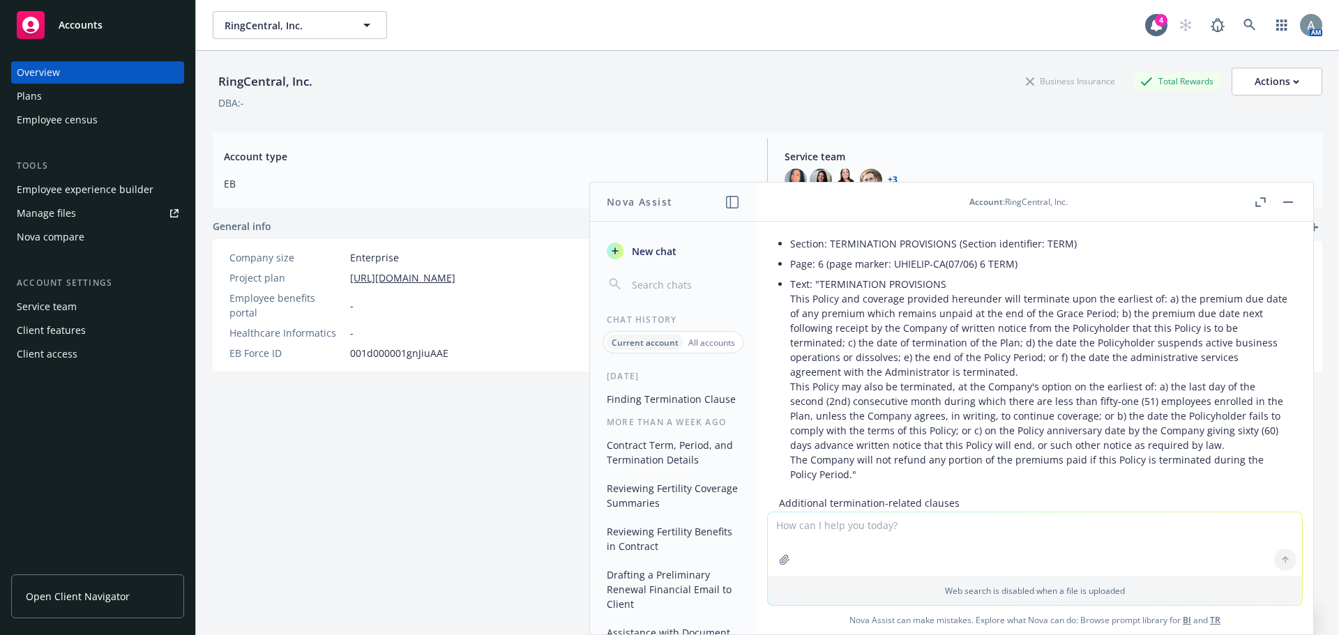
click at [878, 471] on p "The Company will not refund any portion of the premiums paid if this Policy is …" at bounding box center [1040, 467] width 501 height 29
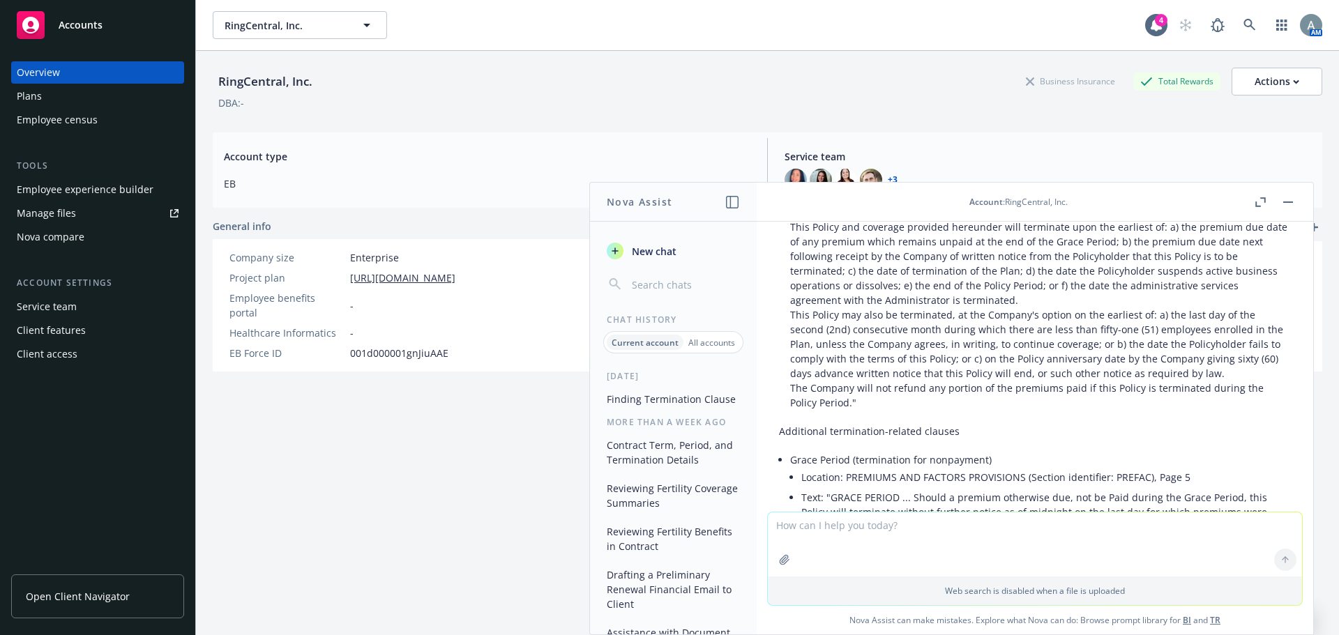
scroll to position [279, 0]
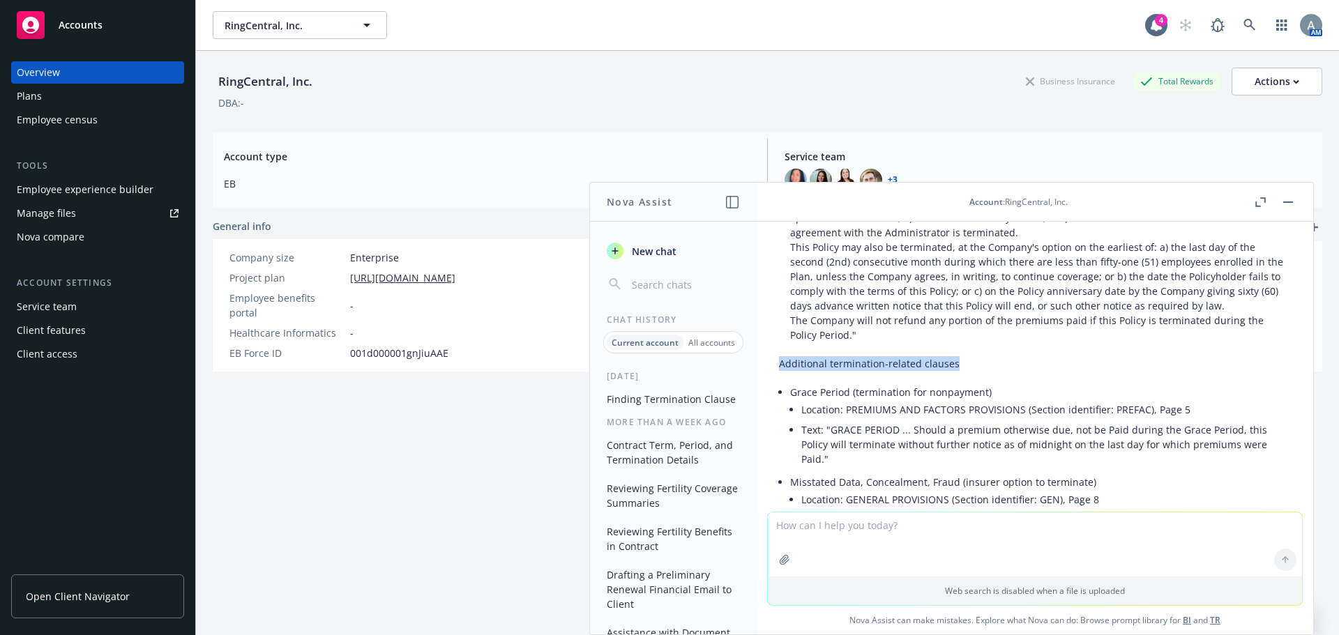
drag, startPoint x: 775, startPoint y: 360, endPoint x: 1009, endPoint y: 367, distance: 234.4
click at [1009, 367] on div "Here are the termination-related provisions I found in the attached document, w…" at bounding box center [1035, 403] width 534 height 732
click at [878, 402] on li "Location: PREMIUMS AND FACTORS PROVISIONS (Section identifier: PREFAC), Page 5" at bounding box center [1045, 410] width 489 height 20
drag, startPoint x: 814, startPoint y: 396, endPoint x: 1029, endPoint y: 395, distance: 215.5
click at [1029, 395] on p "Grace Period (termination for nonpayment)" at bounding box center [1040, 392] width 501 height 15
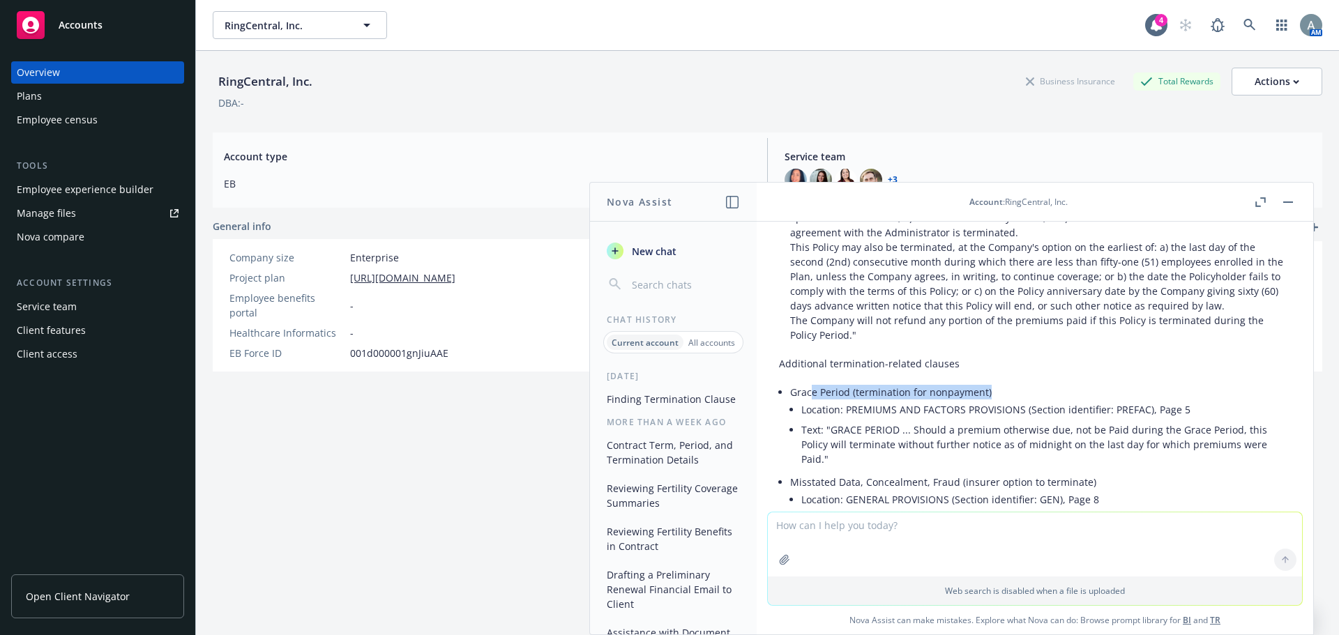
click at [1033, 395] on p "Grace Period (termination for nonpayment)" at bounding box center [1040, 392] width 501 height 15
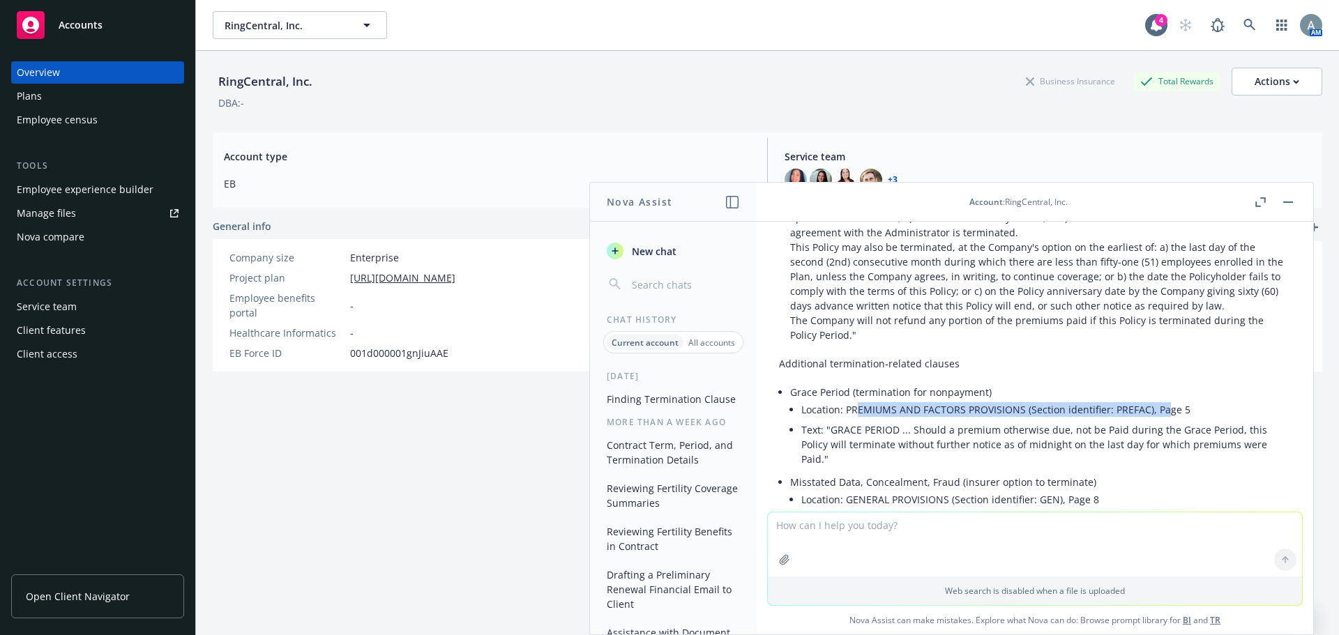
drag, startPoint x: 959, startPoint y: 411, endPoint x: 1161, endPoint y: 411, distance: 202.2
click at [1161, 411] on li "Location: PREMIUMS AND FACTORS PROVISIONS (Section identifier: PREFAC), Page 5" at bounding box center [1045, 410] width 489 height 20
click at [1124, 437] on li "Text: "GRACE PERIOD ... Should a premium otherwise due, not be Paid during the …" at bounding box center [1045, 445] width 489 height 50
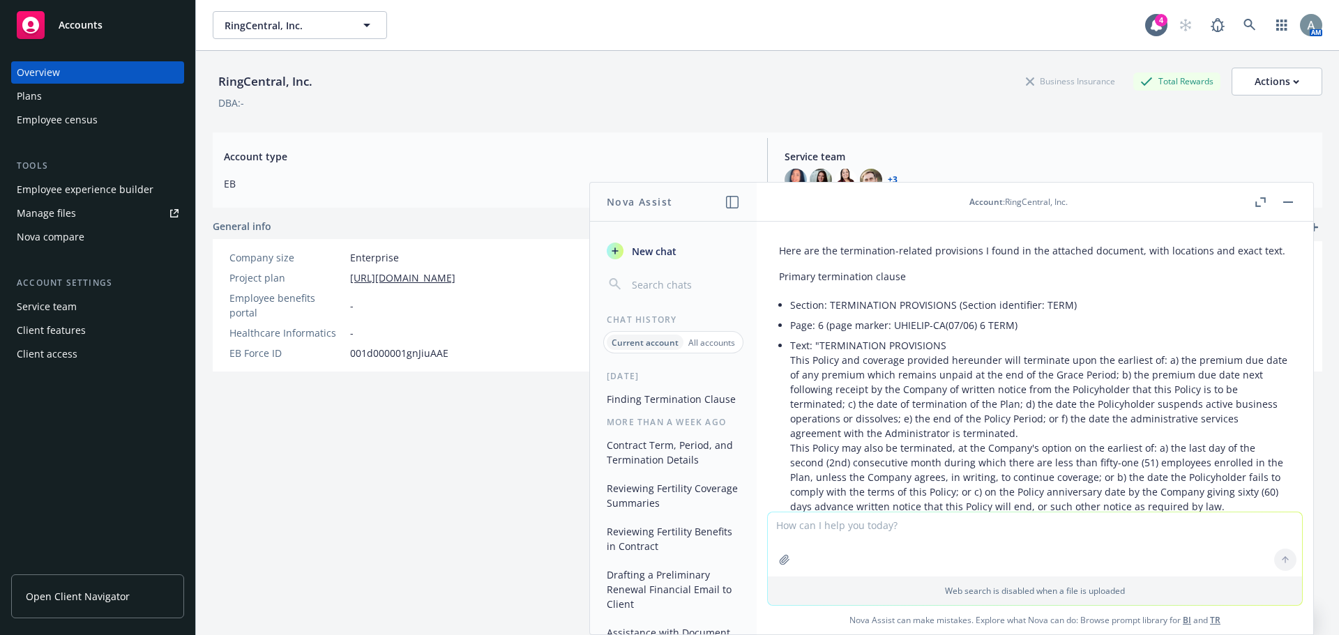
scroll to position [0, 0]
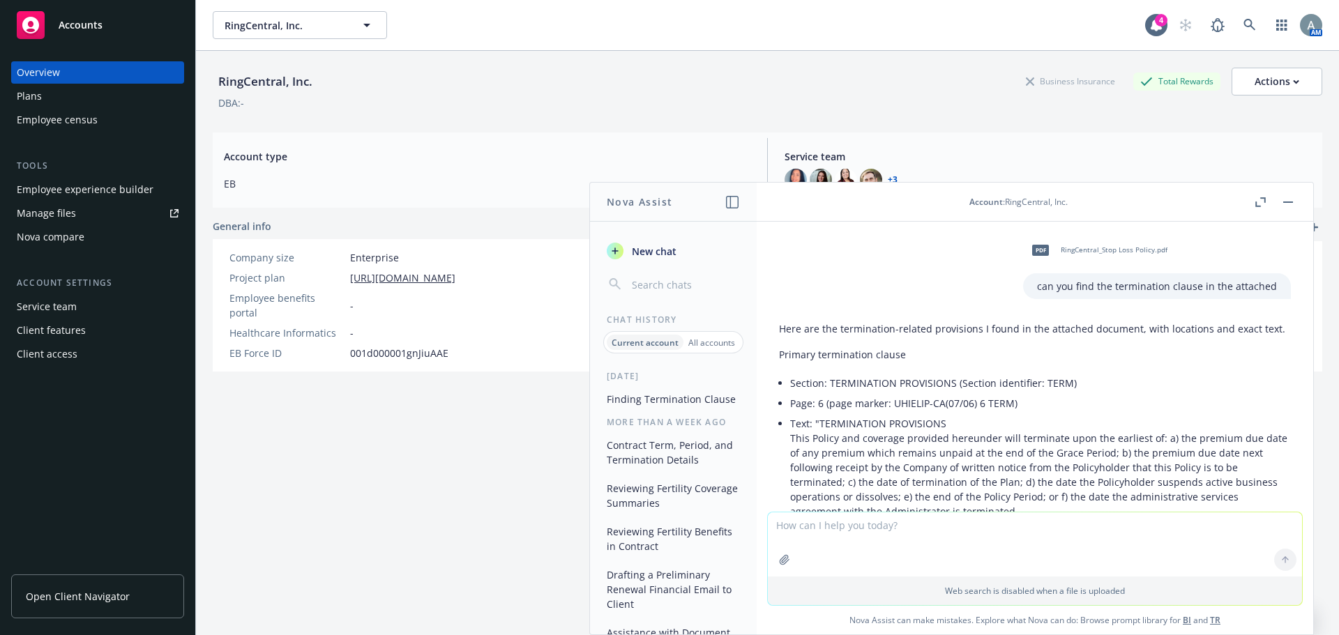
click at [1077, 245] on span "RingCentral_Stop Loss Policy.pdf" at bounding box center [1114, 249] width 107 height 9
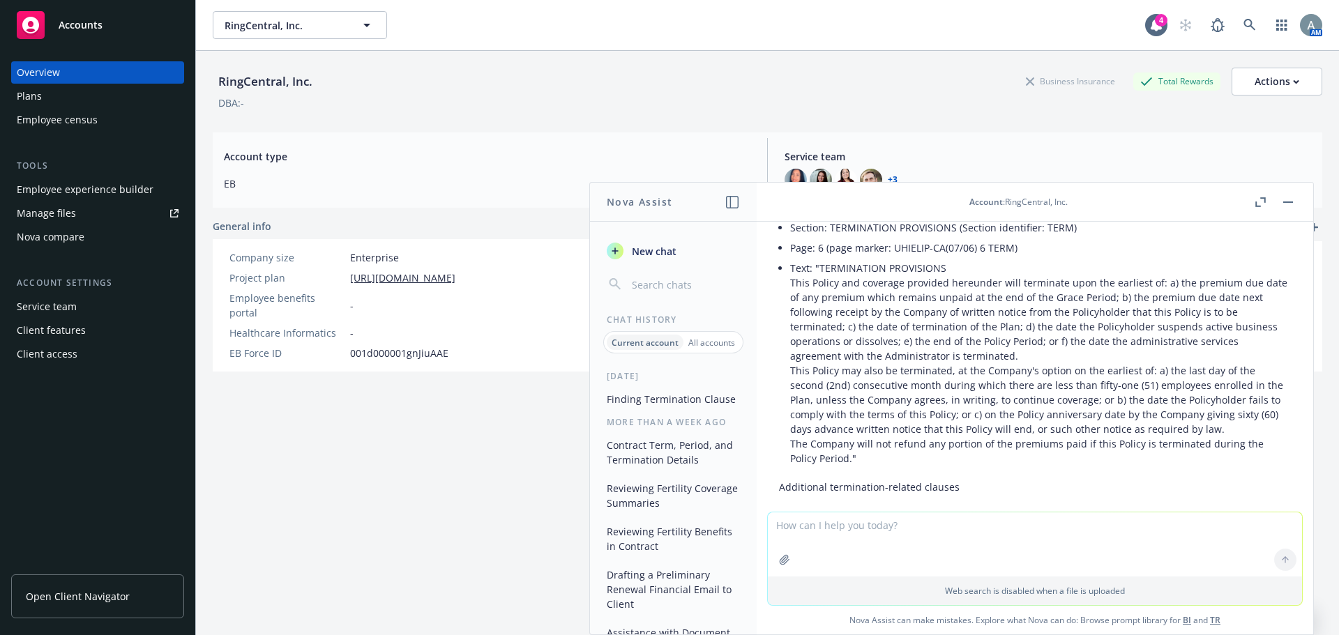
scroll to position [279, 0]
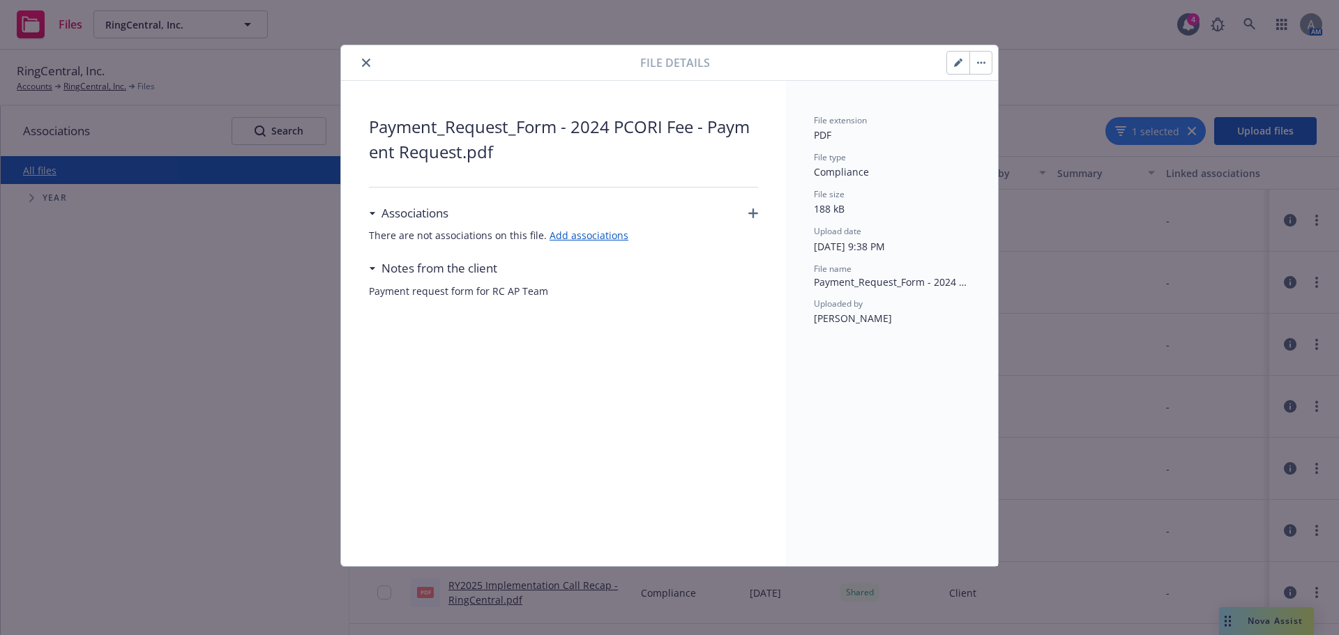
click at [478, 134] on span "Payment_Request_Form - 2024 PCORI Fee - Payment Request.pdf" at bounding box center [563, 139] width 389 height 50
click at [370, 59] on button "close" at bounding box center [366, 62] width 17 height 17
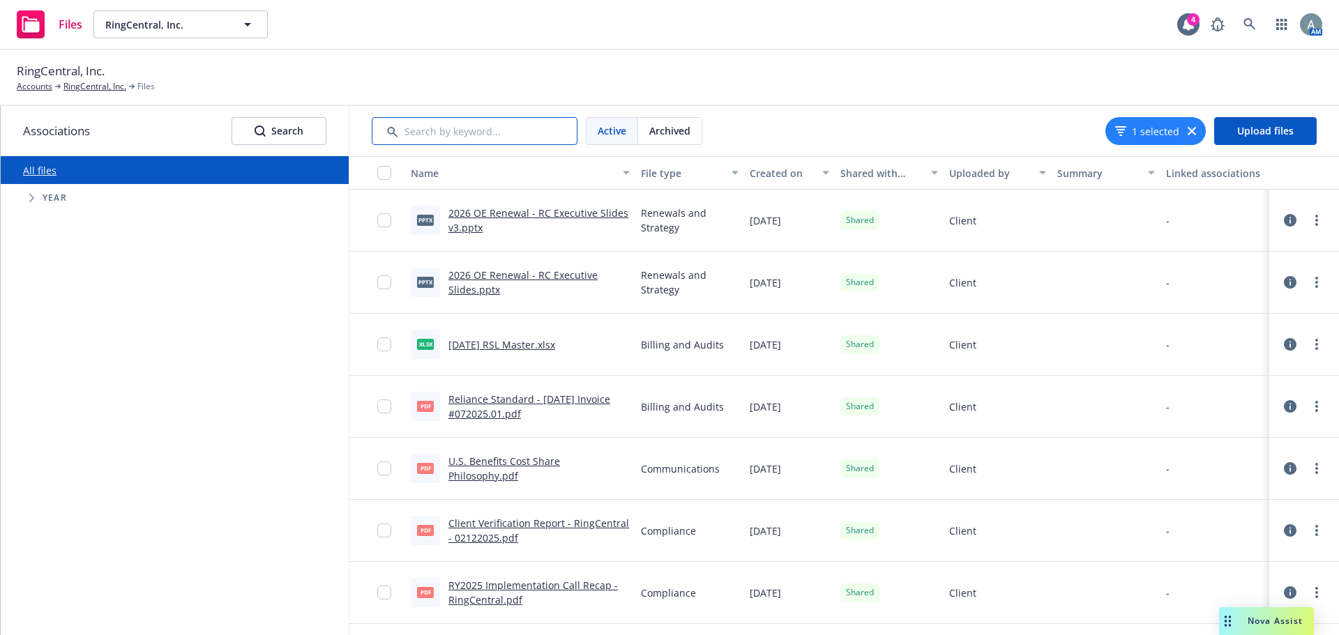
click at [479, 139] on input "Search by keyword..." at bounding box center [475, 131] width 206 height 28
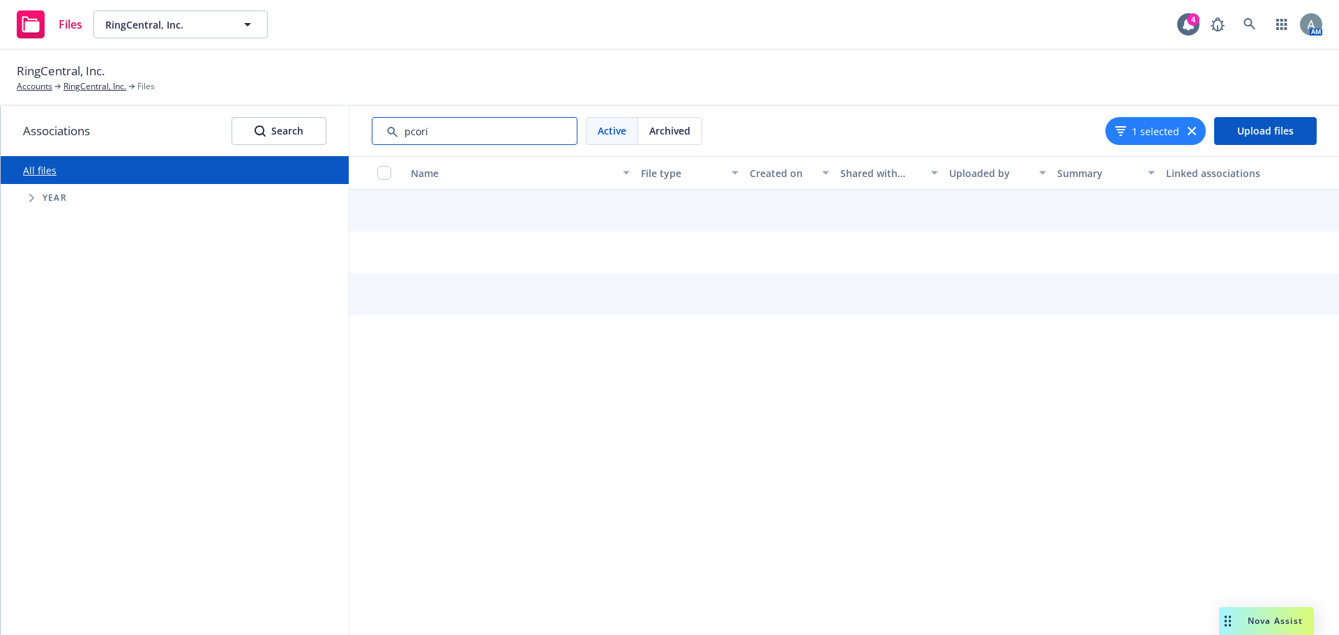
type input "pcori"
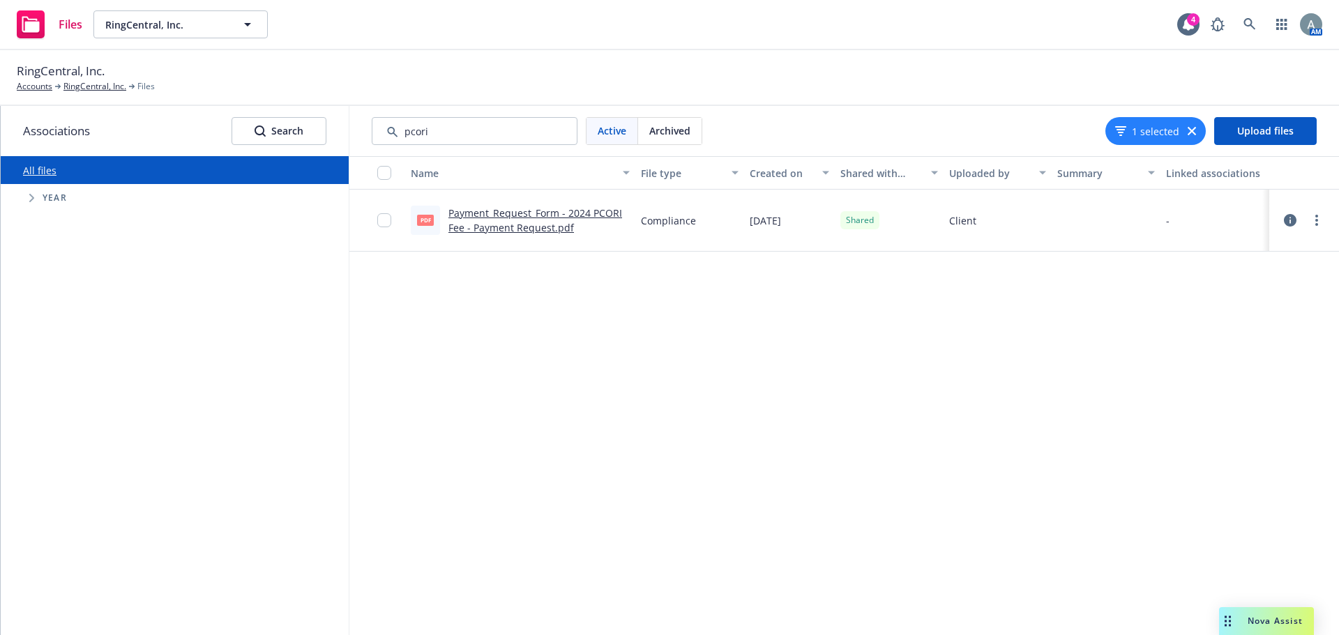
click at [519, 226] on link "Payment_Request_Form - 2024 PCORI Fee - Payment Request.pdf" at bounding box center [535, 220] width 174 height 28
click at [534, 222] on link "Payment_Request_Form - 2024 PCORI Fee - Payment Request.pdf" at bounding box center [535, 220] width 174 height 28
